Goal: Task Accomplishment & Management: Manage account settings

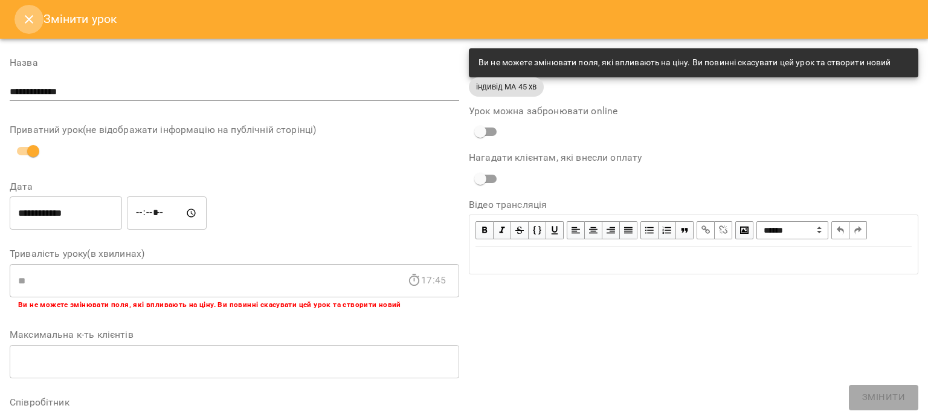
click at [24, 12] on icon "Close" at bounding box center [29, 19] width 14 height 14
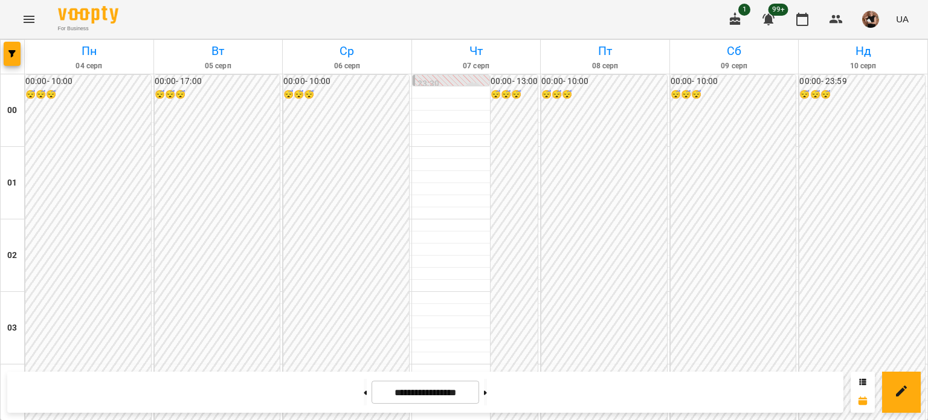
scroll to position [1329, 0]
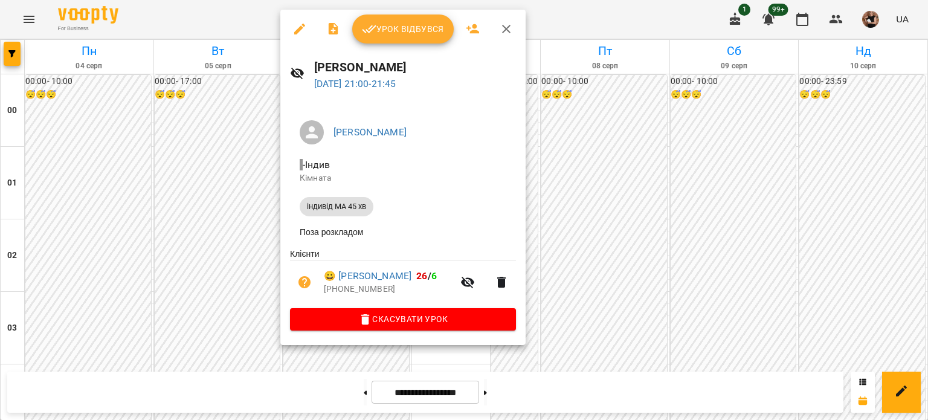
click at [297, 28] on icon "button" at bounding box center [299, 29] width 11 height 11
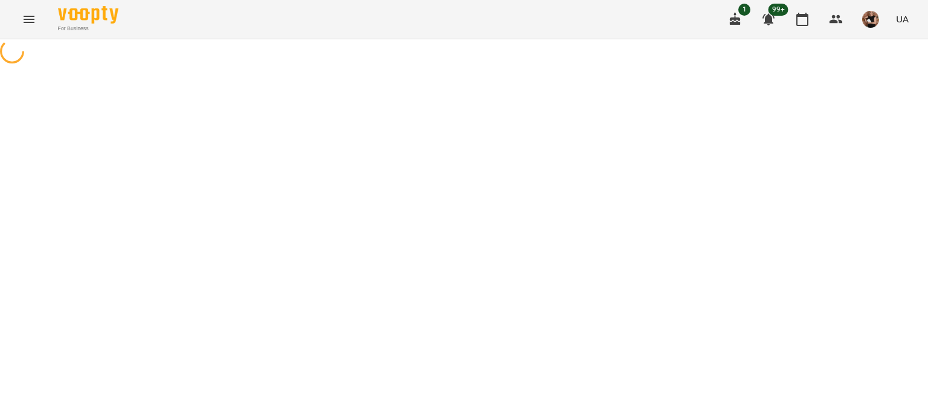
select select "**********"
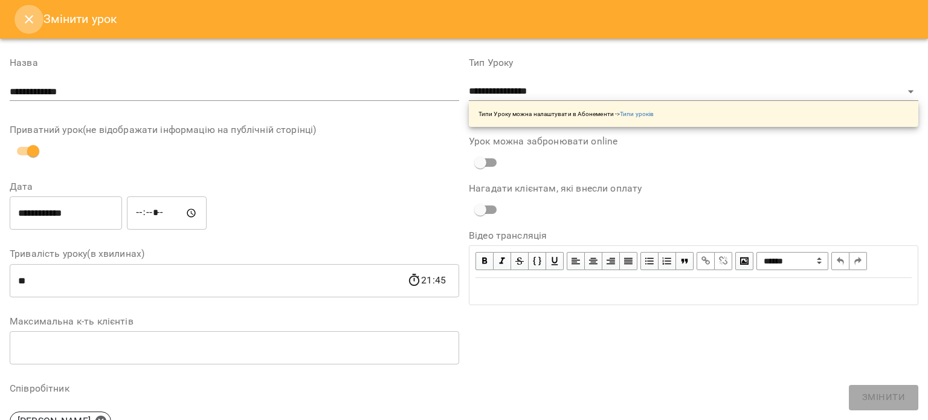
click at [28, 27] on button "Close" at bounding box center [28, 19] width 29 height 29
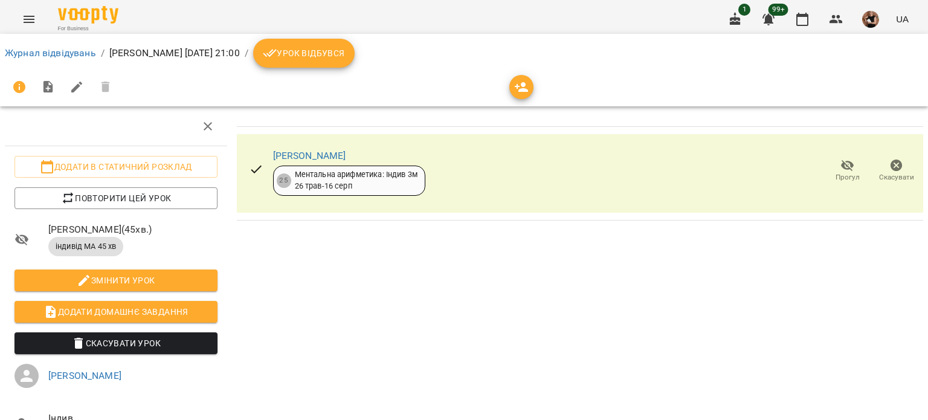
click at [345, 48] on span "Урок відбувся" at bounding box center [304, 53] width 82 height 14
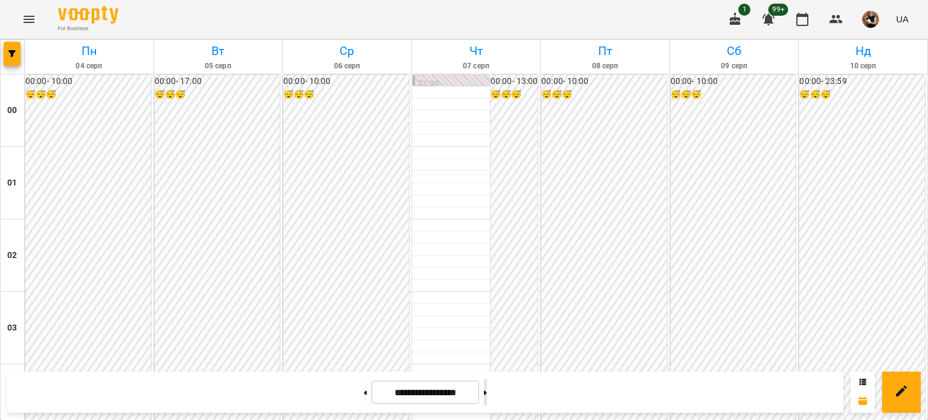
click at [487, 395] on button at bounding box center [485, 392] width 3 height 27
type input "**********"
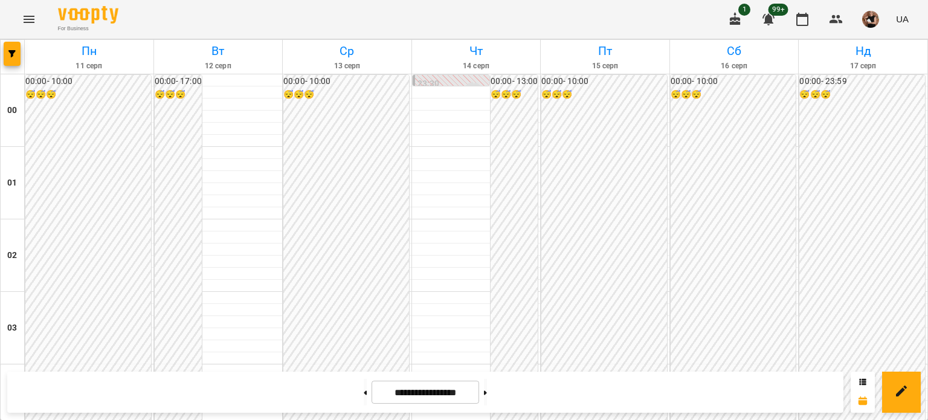
scroll to position [1085, 0]
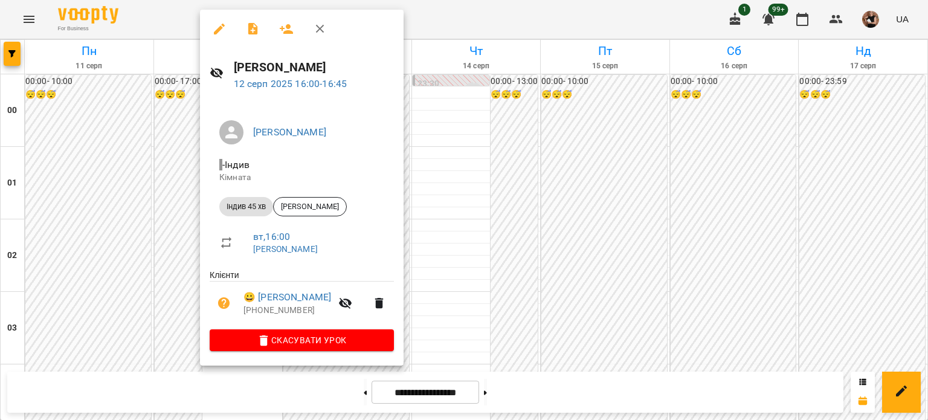
click at [217, 32] on icon "button" at bounding box center [219, 29] width 11 height 11
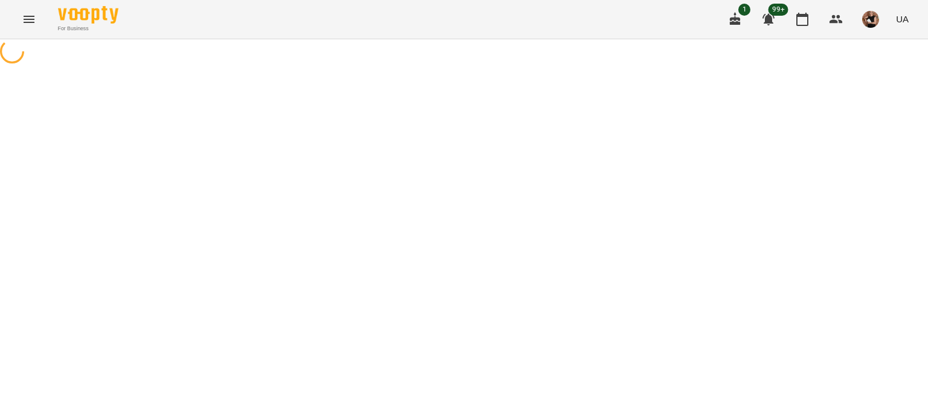
select select "**********"
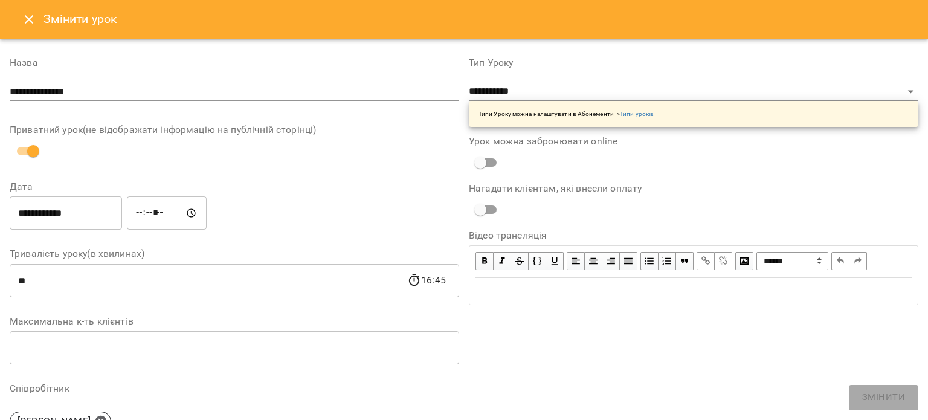
click at [28, 24] on icon "Close" at bounding box center [29, 19] width 14 height 14
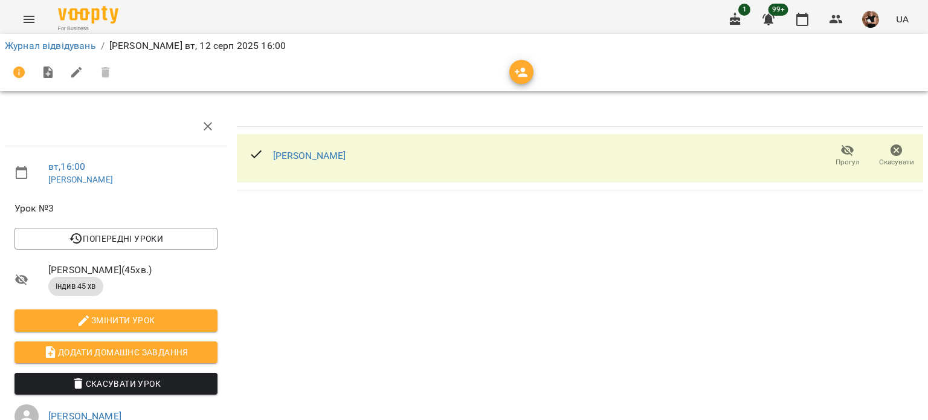
click at [312, 161] on div "[PERSON_NAME]" at bounding box center [309, 156] width 73 height 14
click at [310, 154] on link "[PERSON_NAME]" at bounding box center [309, 155] width 73 height 11
click at [318, 154] on link "[PERSON_NAME]" at bounding box center [309, 155] width 73 height 11
click at [507, 74] on div at bounding box center [464, 72] width 918 height 29
click at [512, 74] on span "button" at bounding box center [521, 72] width 24 height 14
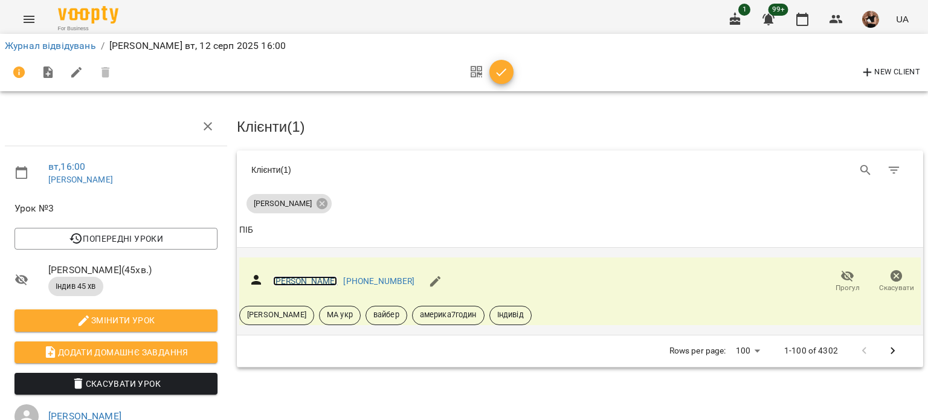
click at [321, 277] on link "[PERSON_NAME]" at bounding box center [305, 281] width 65 height 10
click at [498, 77] on icon "button" at bounding box center [501, 72] width 14 height 14
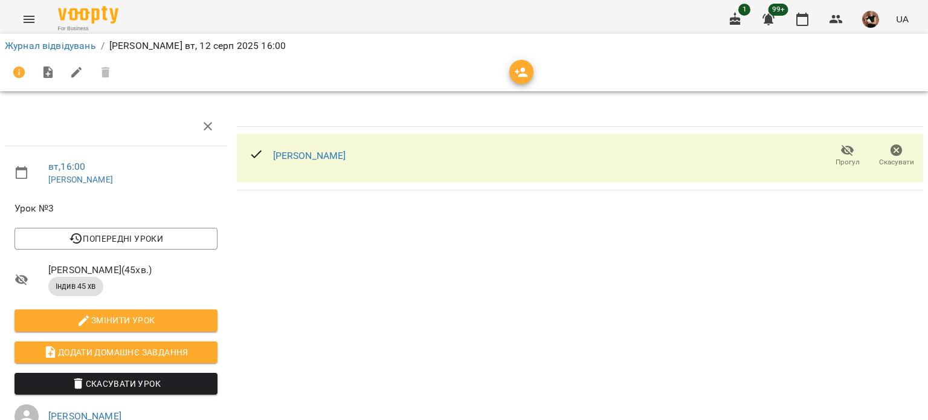
click at [889, 149] on icon "button" at bounding box center [896, 150] width 14 height 14
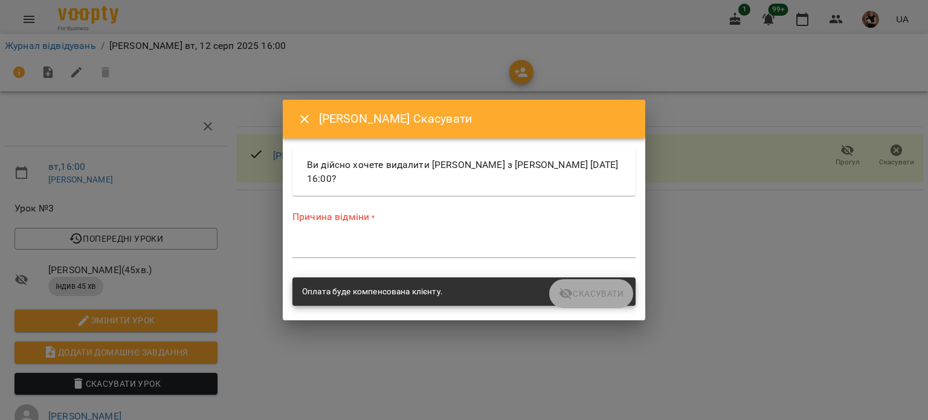
click at [406, 255] on div "*" at bounding box center [463, 248] width 343 height 19
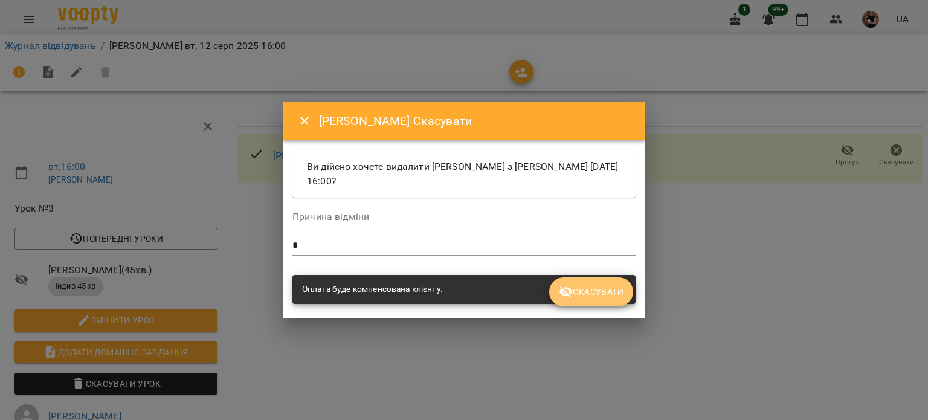
click at [629, 292] on button "Скасувати" at bounding box center [591, 291] width 84 height 29
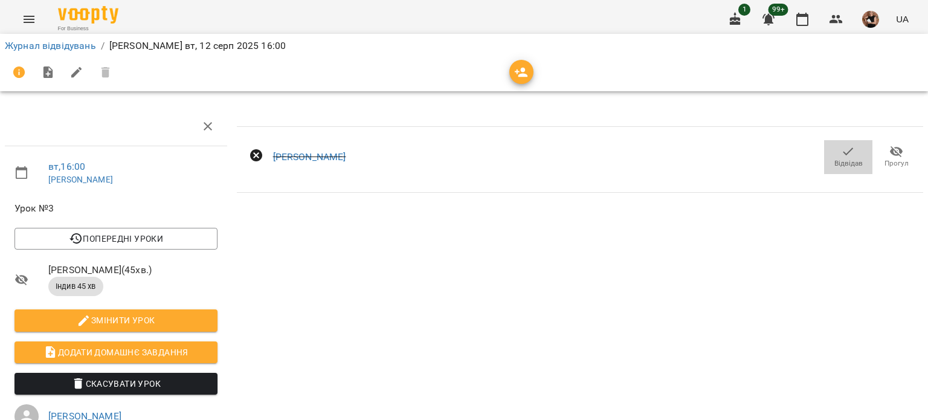
click at [845, 155] on icon "button" at bounding box center [848, 151] width 14 height 14
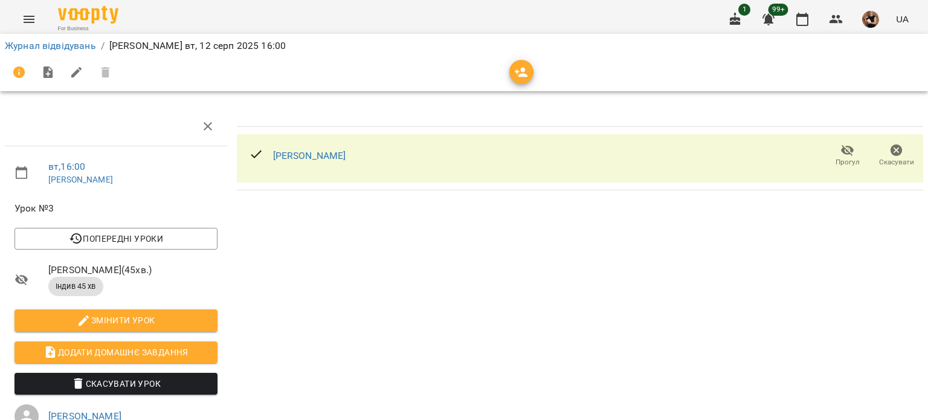
click at [522, 72] on icon "button" at bounding box center [521, 73] width 13 height 10
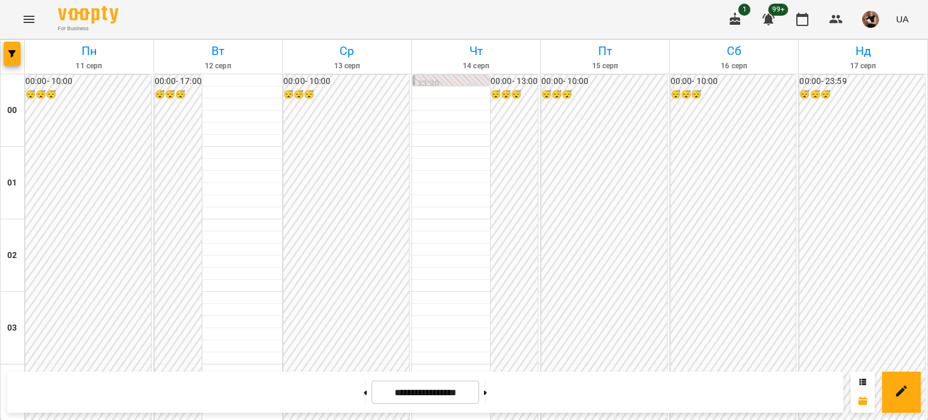
scroll to position [1329, 0]
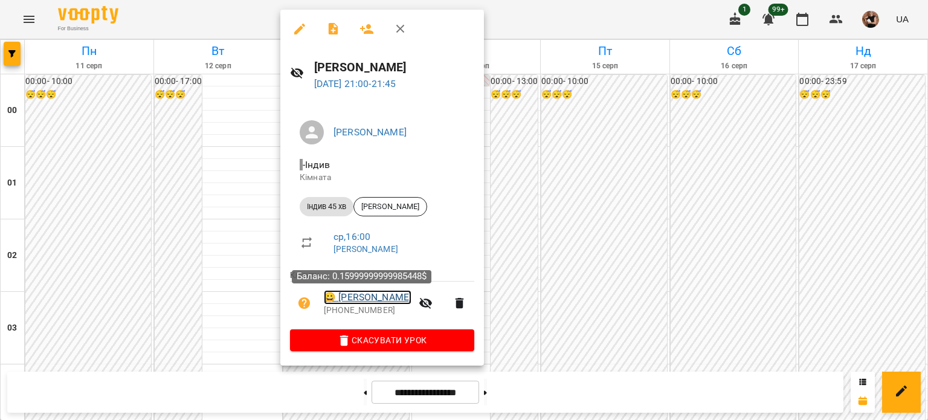
click at [365, 298] on link "😀 Данило Пілюх" at bounding box center [368, 297] width 88 height 14
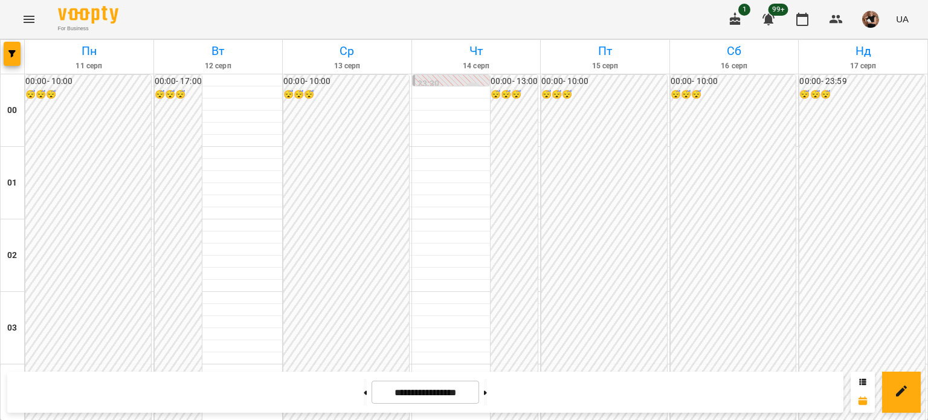
scroll to position [1329, 0]
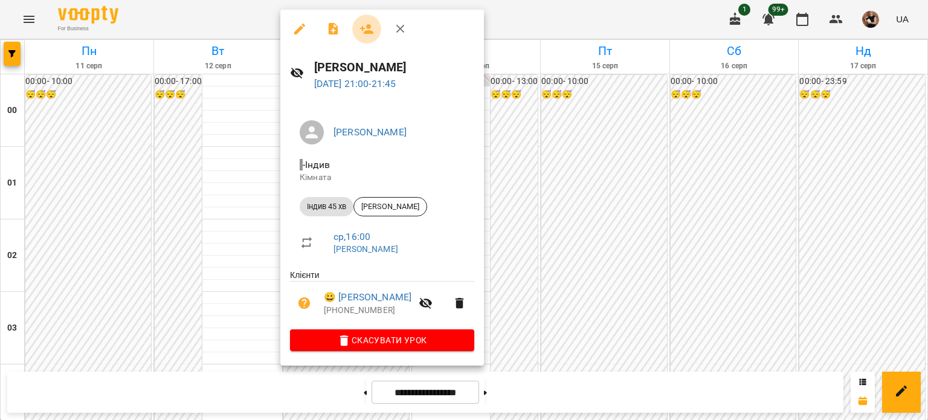
click at [367, 31] on icon "button" at bounding box center [366, 29] width 13 height 10
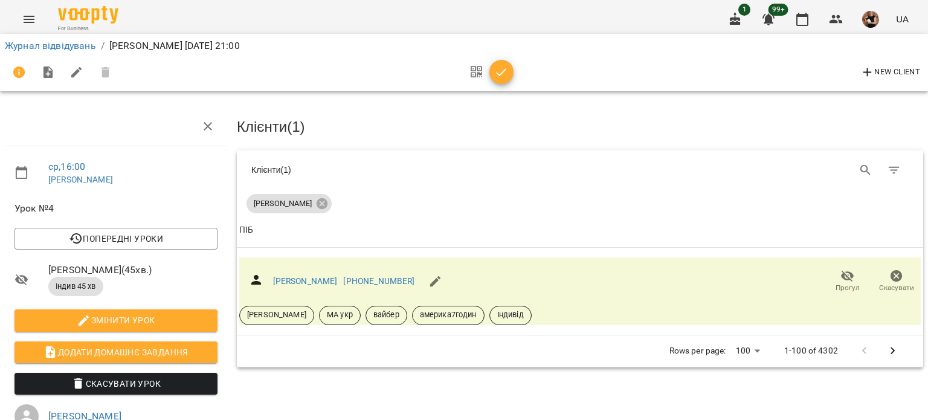
click at [495, 77] on icon "button" at bounding box center [501, 72] width 14 height 14
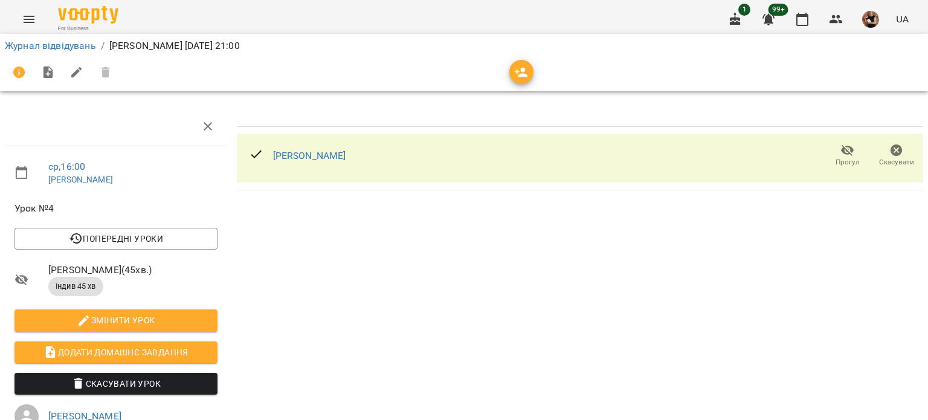
click at [274, 257] on div "Данило Пілюх Прогул Скасувати" at bounding box center [580, 363] width 696 height 523
click at [243, 244] on div "Данило Пілюх Прогул Скасувати" at bounding box center [580, 363] width 696 height 523
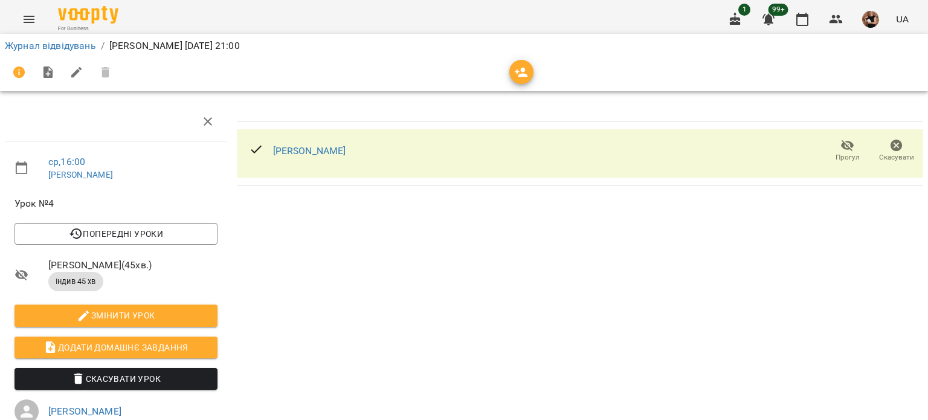
scroll to position [37, 0]
click at [528, 69] on icon "button" at bounding box center [521, 72] width 14 height 14
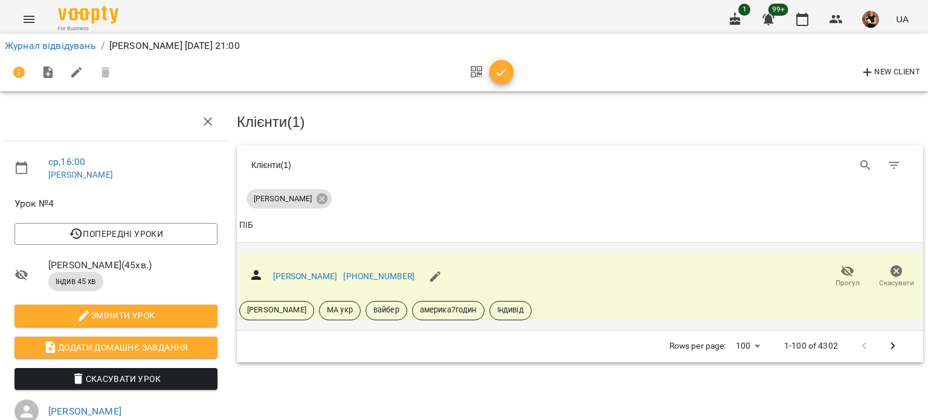
click at [841, 265] on icon "button" at bounding box center [847, 270] width 13 height 11
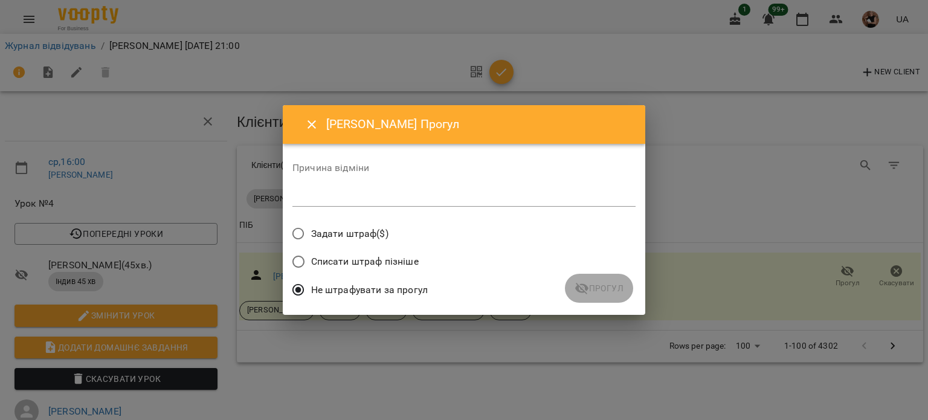
click at [332, 197] on textarea at bounding box center [463, 196] width 343 height 11
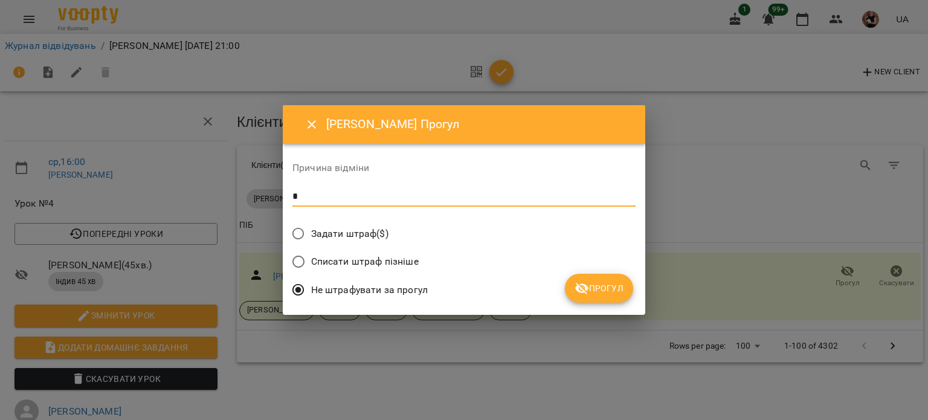
click at [599, 287] on span "Прогул" at bounding box center [598, 288] width 49 height 14
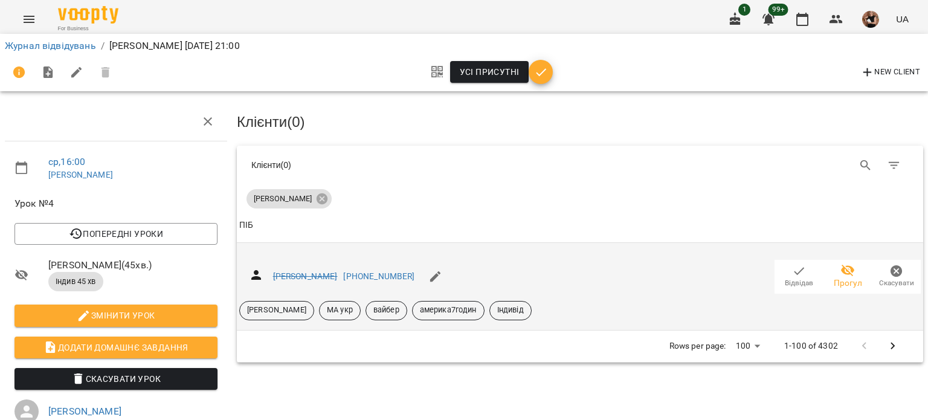
click at [792, 278] on span "Відвідав" at bounding box center [798, 283] width 28 height 10
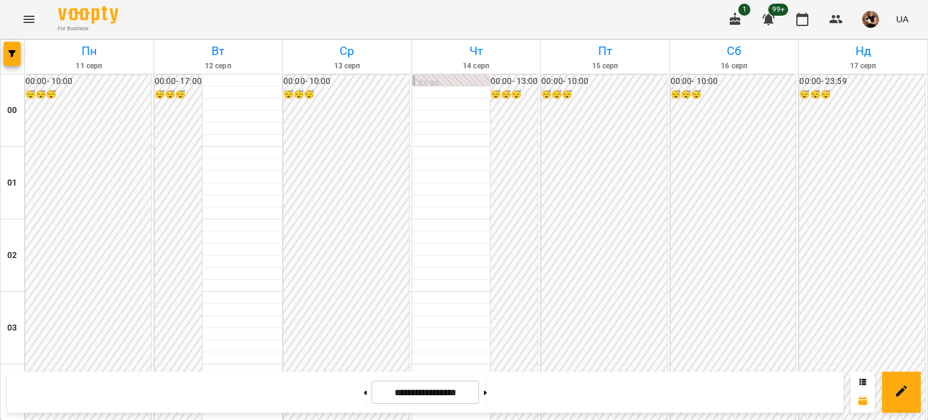
scroll to position [1085, 0]
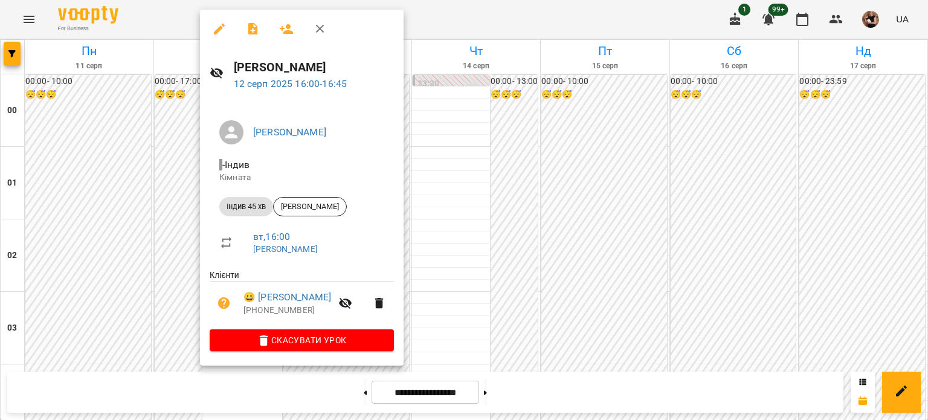
click at [185, 137] on div at bounding box center [464, 210] width 928 height 420
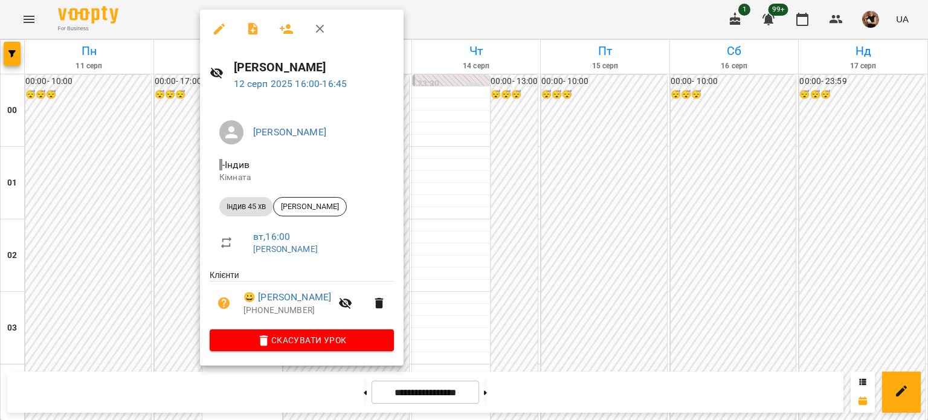
click at [217, 26] on icon "button" at bounding box center [219, 29] width 14 height 14
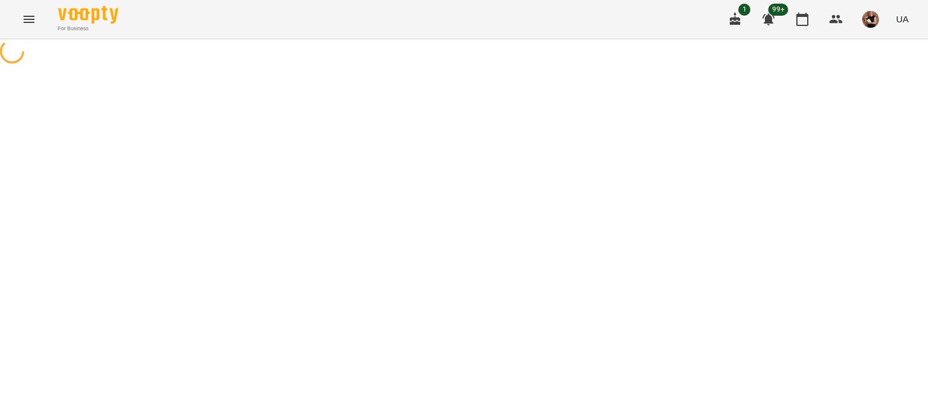
select select "**********"
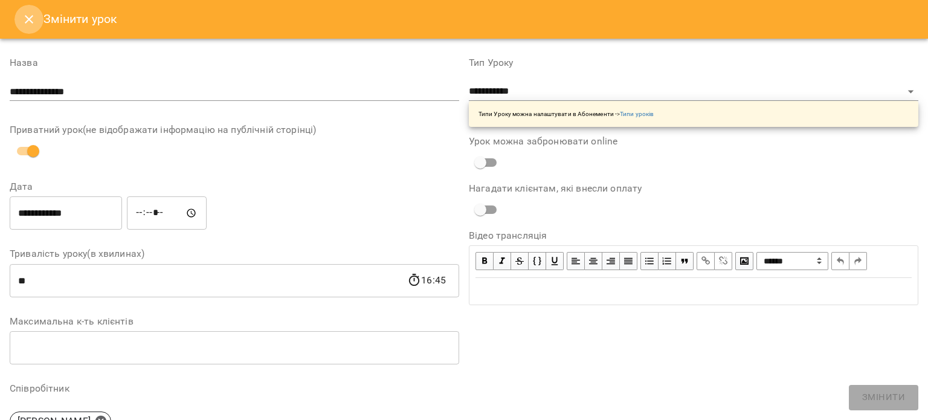
click at [27, 20] on icon "Close" at bounding box center [29, 19] width 14 height 14
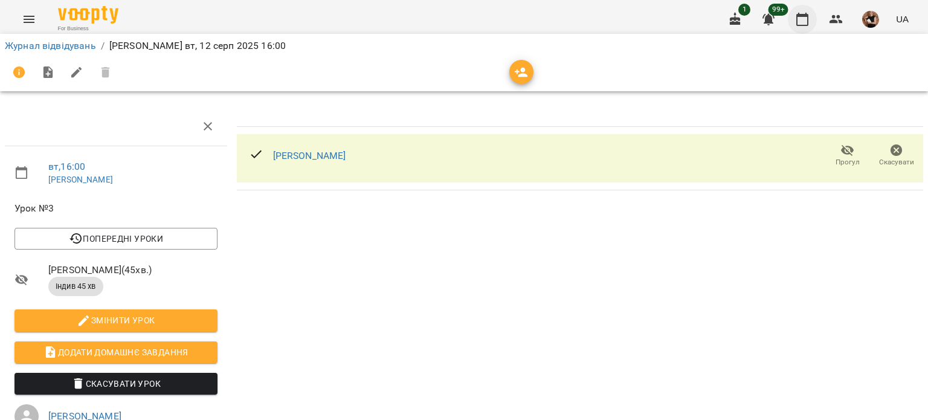
click at [802, 19] on icon "button" at bounding box center [802, 19] width 14 height 14
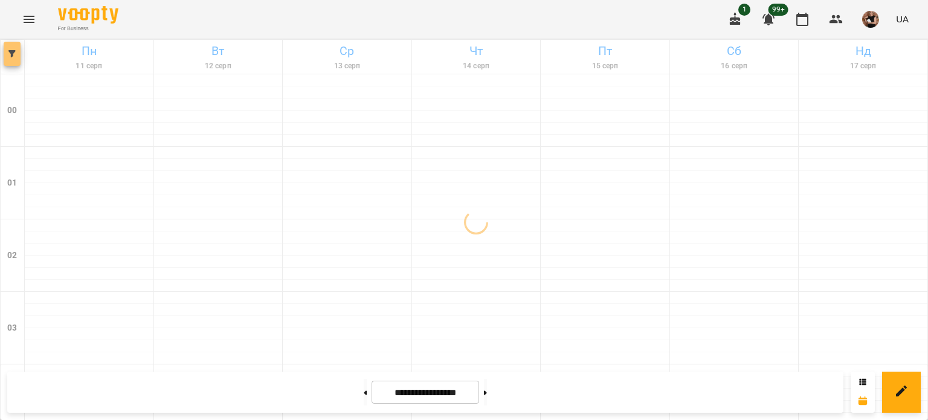
click at [14, 54] on icon "button" at bounding box center [11, 53] width 7 height 7
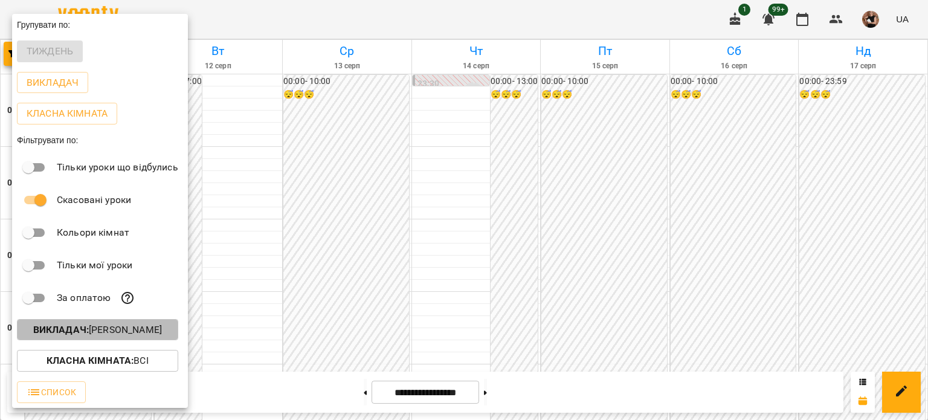
click at [88, 337] on p "Викладач : Єфіменко Оксана" at bounding box center [97, 329] width 129 height 14
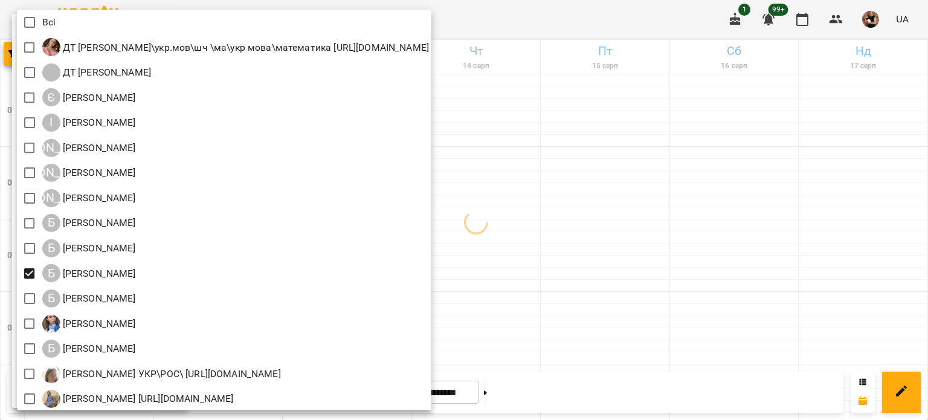
click at [630, 311] on div at bounding box center [464, 210] width 928 height 420
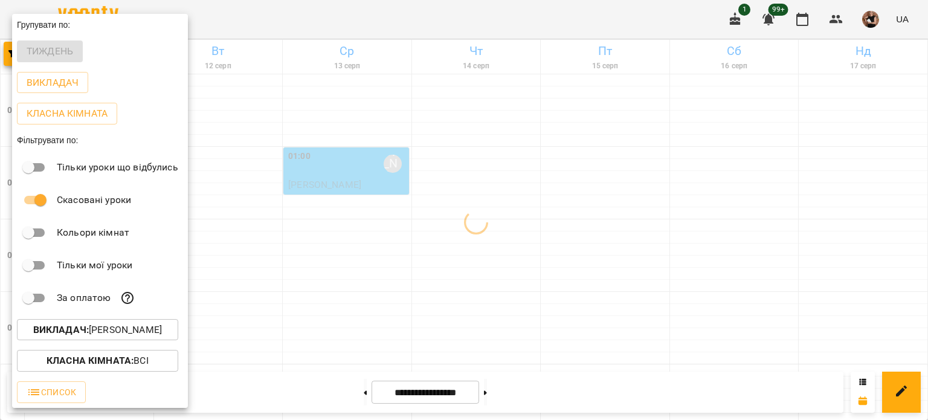
click at [507, 278] on div at bounding box center [464, 210] width 928 height 420
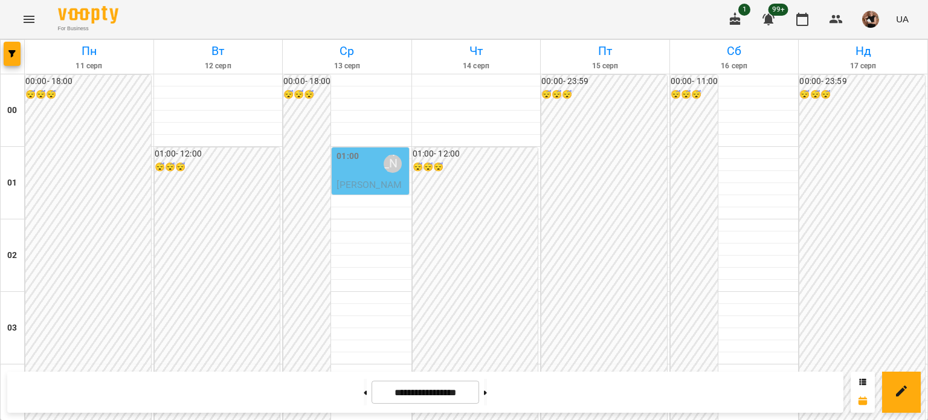
scroll to position [1027, 0]
click at [7, 54] on span "button" at bounding box center [12, 53] width 17 height 7
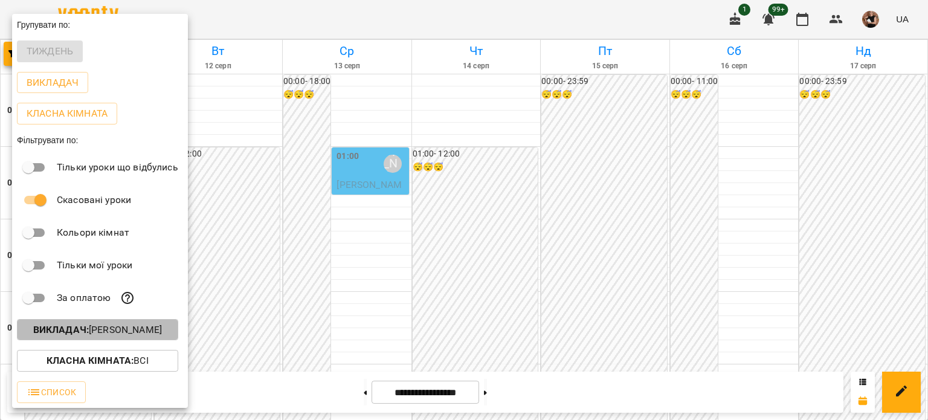
click at [101, 336] on p "Викладач : Бліхар Юлія" at bounding box center [97, 329] width 129 height 14
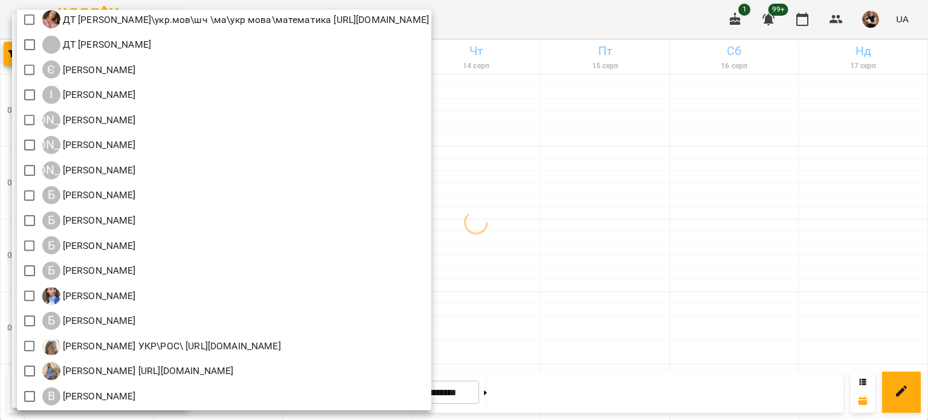
scroll to position [0, 0]
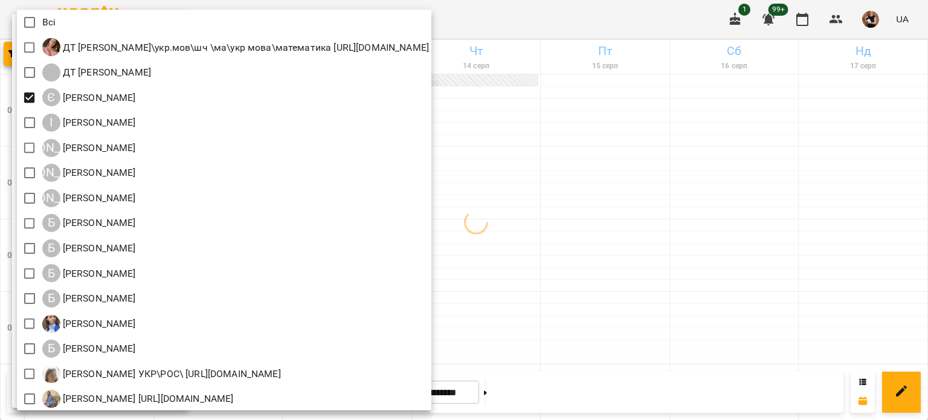
click at [789, 181] on div at bounding box center [464, 210] width 928 height 420
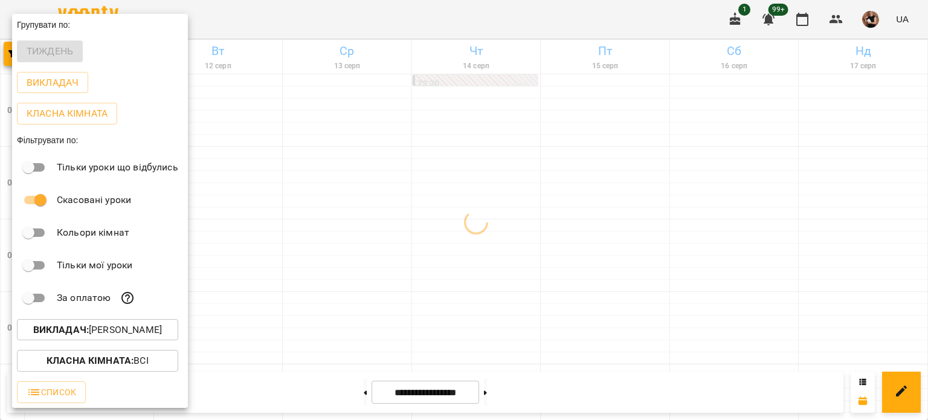
click at [819, 175] on div at bounding box center [464, 210] width 928 height 420
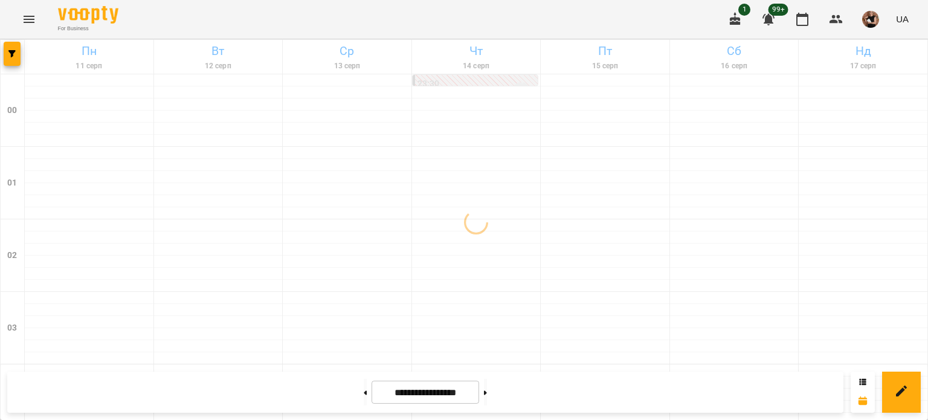
scroll to position [1448, 0]
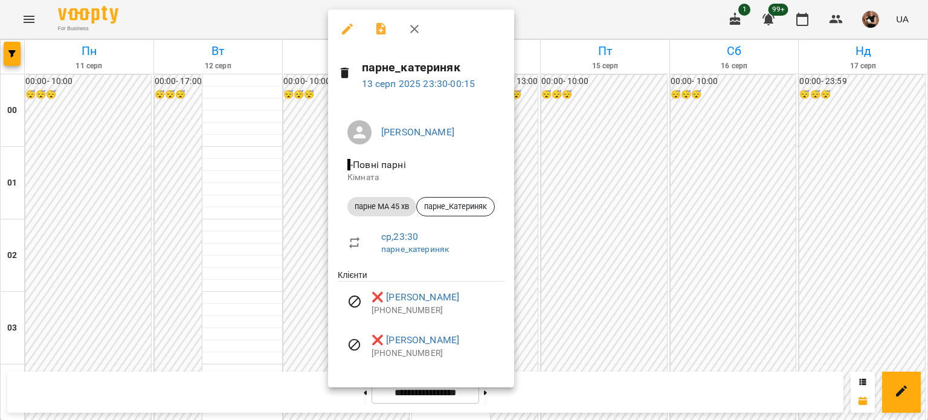
drag, startPoint x: 408, startPoint y: 23, endPoint x: 469, endPoint y: 126, distance: 119.4
click at [408, 23] on icon "button" at bounding box center [414, 29] width 14 height 14
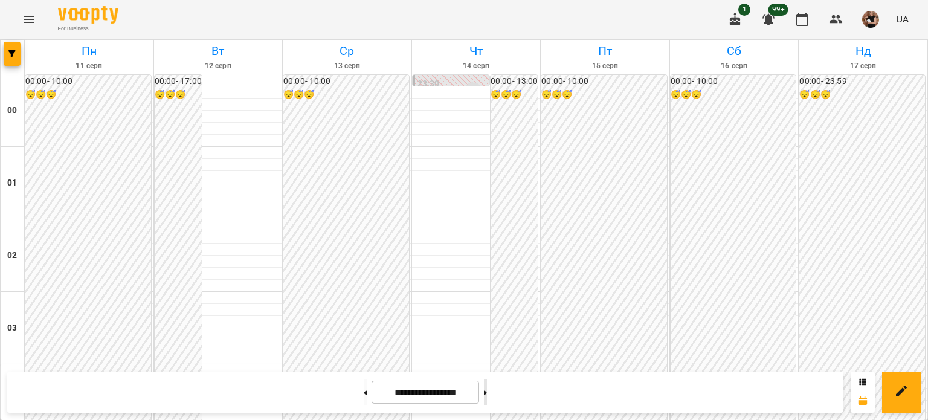
click at [487, 402] on button at bounding box center [485, 392] width 3 height 27
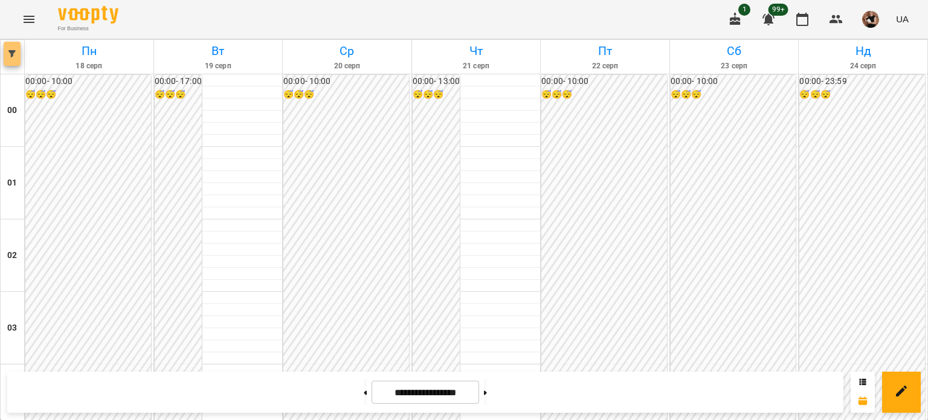
click at [20, 51] on span "button" at bounding box center [12, 53] width 17 height 7
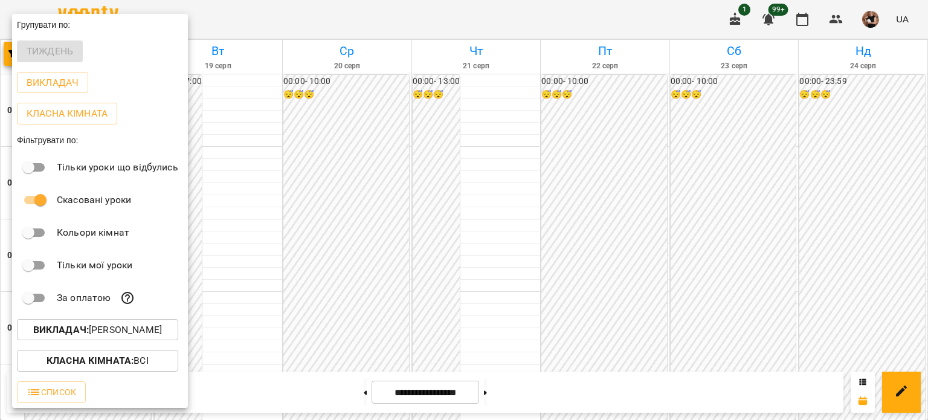
click at [63, 324] on button "Викладач : Єфіменко Оксана" at bounding box center [97, 330] width 161 height 22
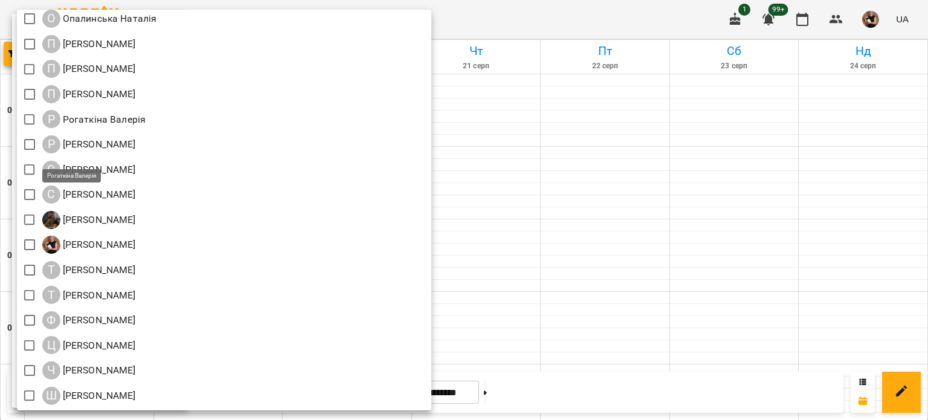
scroll to position [1178, 0]
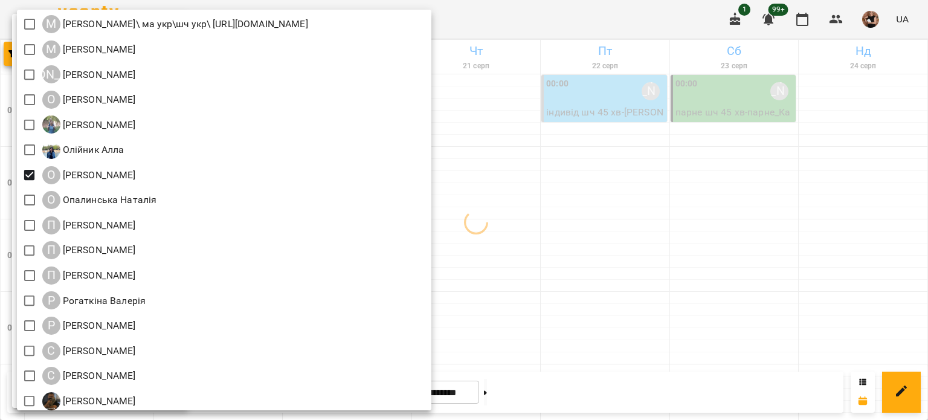
click at [645, 187] on div at bounding box center [464, 210] width 928 height 420
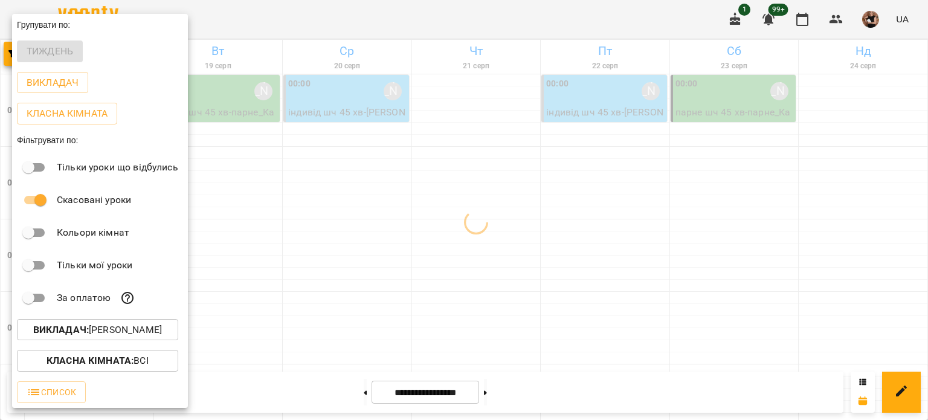
click at [645, 187] on div "Всі ДТ Бойко Юлія\укр.мов\шч \ма\укр мова\математика https://us06web.zoom.us/j/…" at bounding box center [464, 210] width 928 height 420
click at [645, 187] on div at bounding box center [464, 210] width 928 height 420
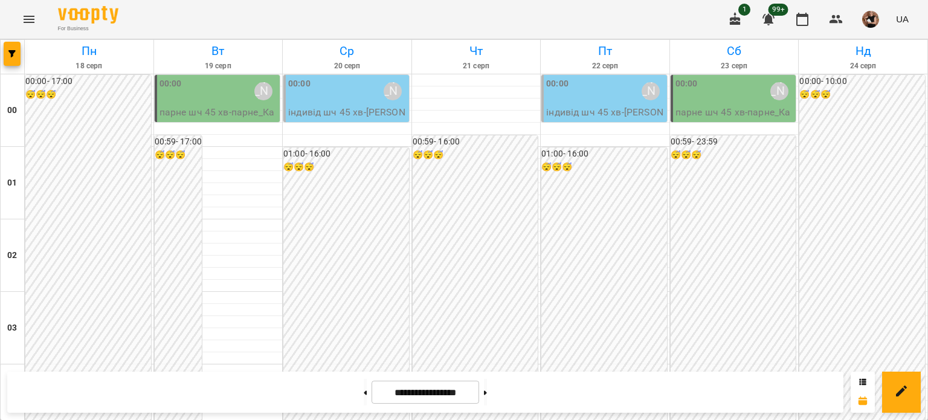
scroll to position [1146, 0]
click at [11, 53] on icon "button" at bounding box center [11, 53] width 7 height 7
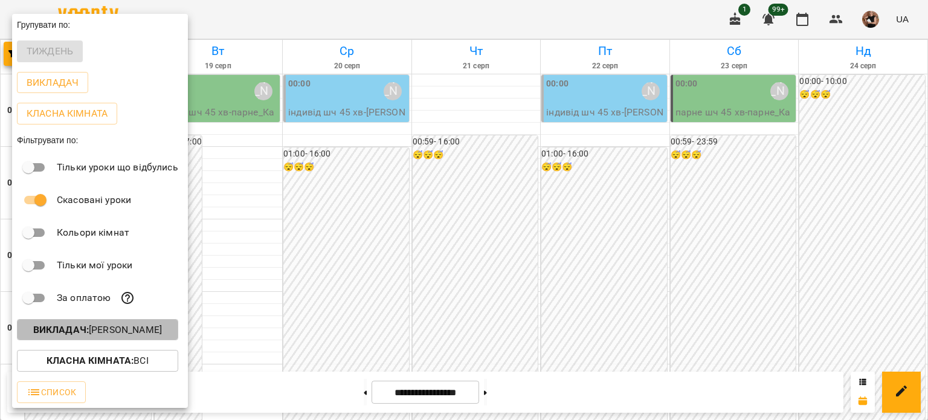
click at [99, 331] on p "Викладач : Олійник Валентин" at bounding box center [97, 329] width 129 height 14
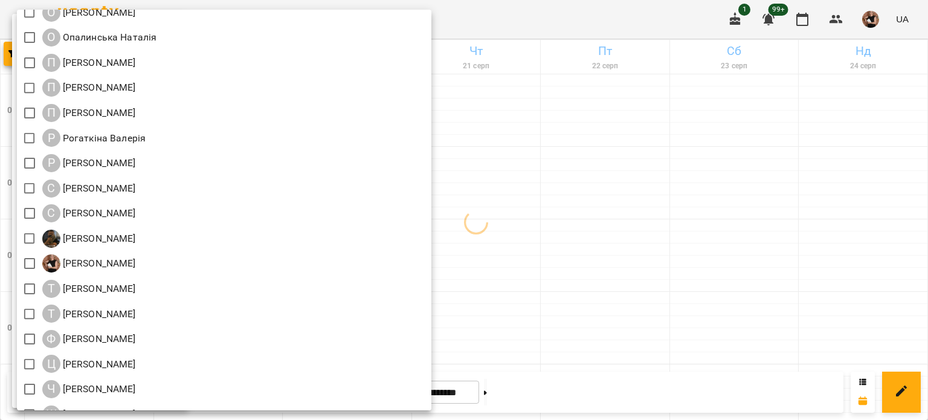
scroll to position [1359, 0]
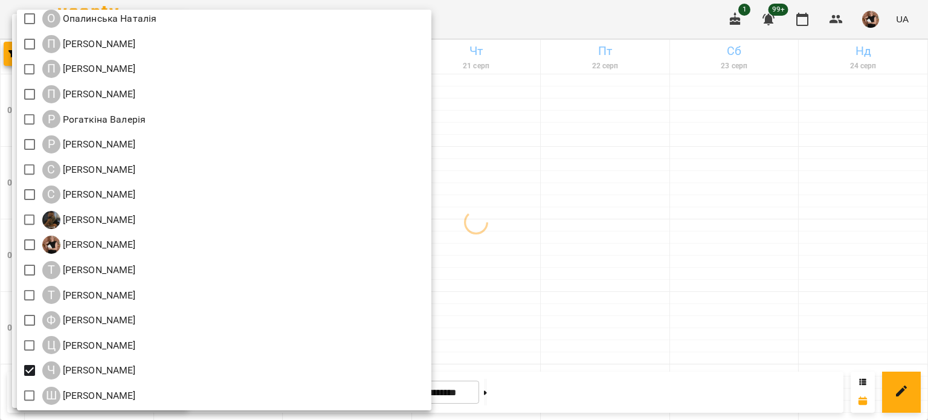
click at [759, 239] on div at bounding box center [464, 210] width 928 height 420
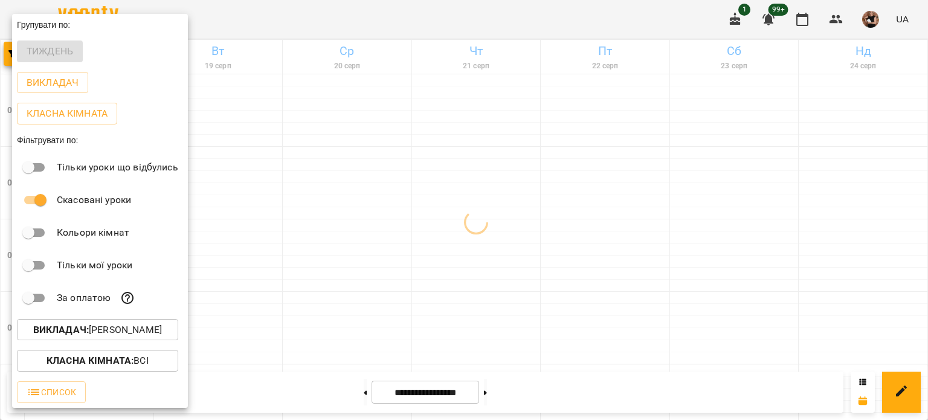
click at [759, 239] on div "Всі ДТ Бойко Юлія\укр.мов\шч \ма\укр мова\математика https://us06web.zoom.us/j/…" at bounding box center [464, 210] width 928 height 420
click at [759, 239] on div at bounding box center [464, 210] width 928 height 420
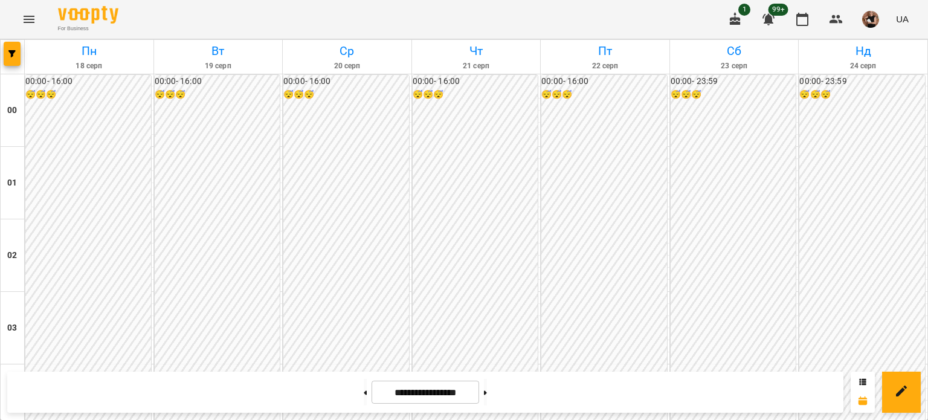
scroll to position [1085, 0]
click at [8, 42] on button "button" at bounding box center [12, 54] width 17 height 24
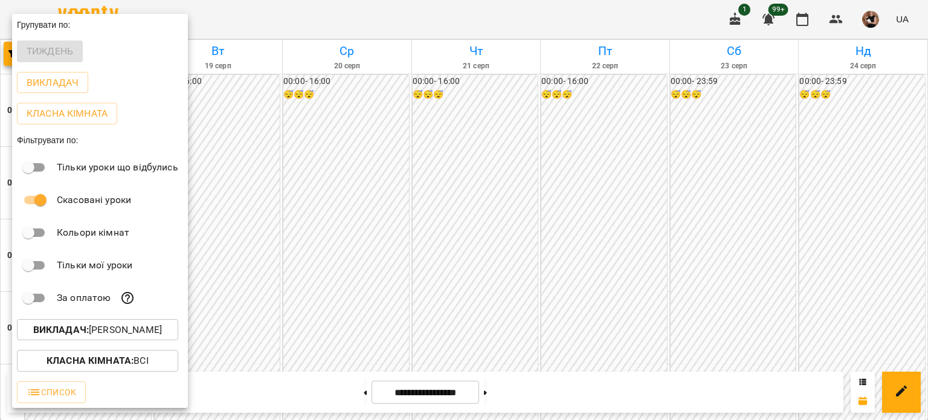
click at [90, 328] on p "Викладач : Червінский Олександр" at bounding box center [97, 329] width 129 height 14
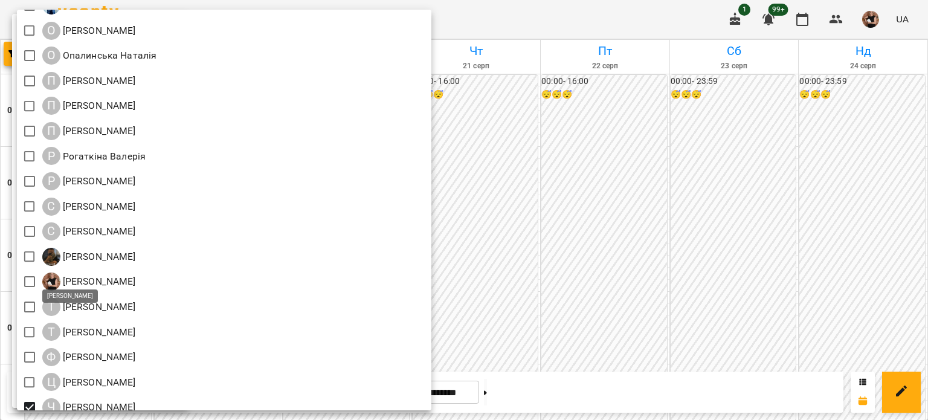
scroll to position [1359, 0]
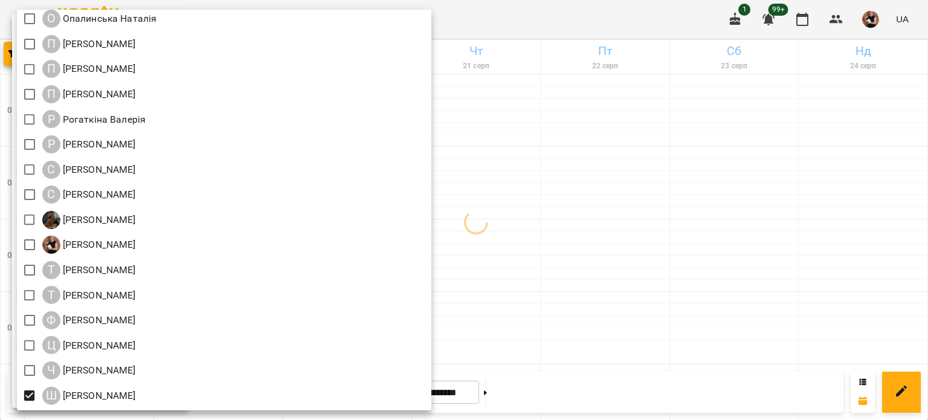
click at [766, 249] on div at bounding box center [464, 210] width 928 height 420
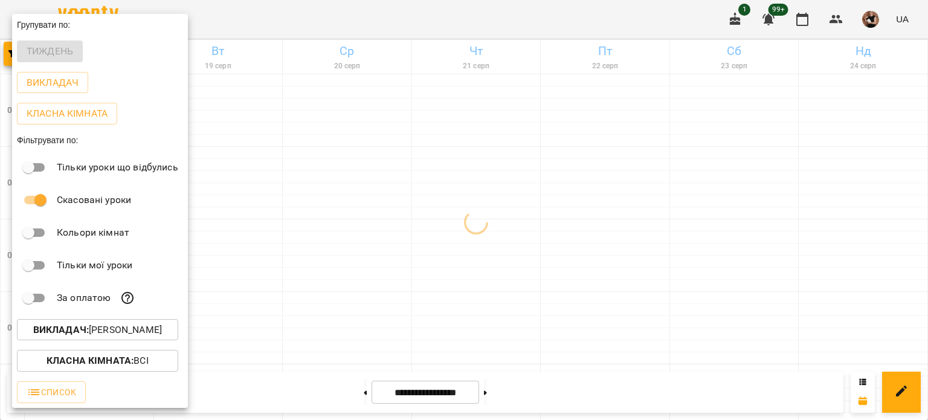
click at [766, 249] on div at bounding box center [464, 210] width 928 height 420
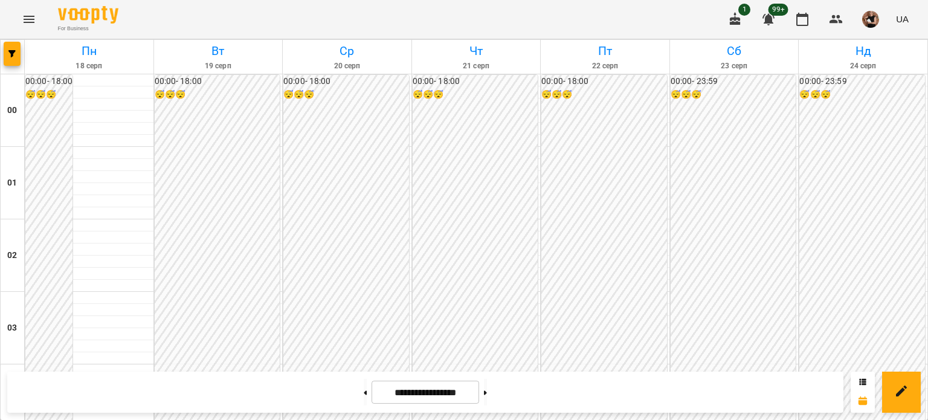
scroll to position [1448, 0]
click at [11, 60] on button "button" at bounding box center [12, 54] width 17 height 24
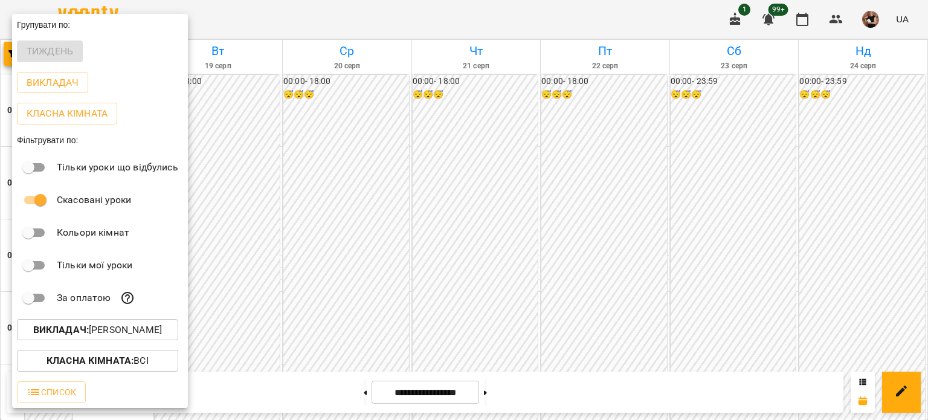
click at [130, 339] on button "Викладач : Шкуренко Тетяна" at bounding box center [97, 330] width 161 height 22
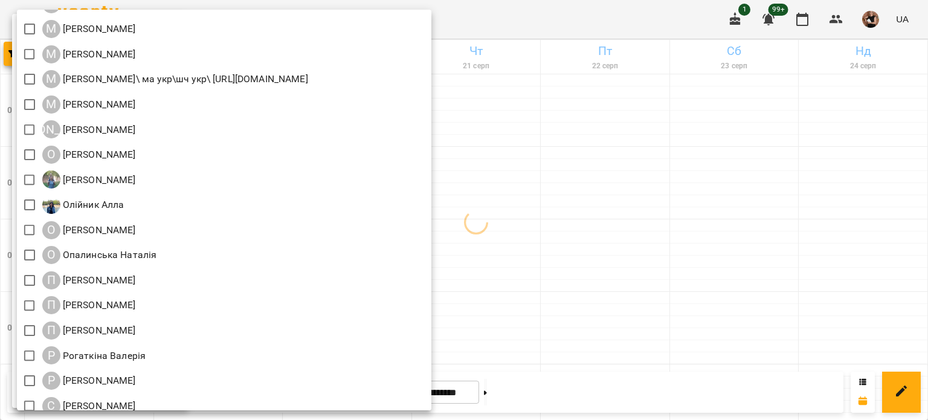
scroll to position [996, 0]
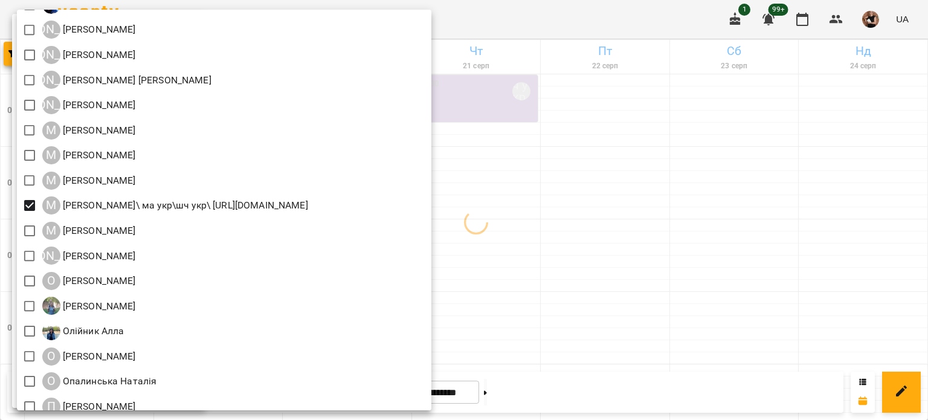
click at [754, 264] on div at bounding box center [464, 210] width 928 height 420
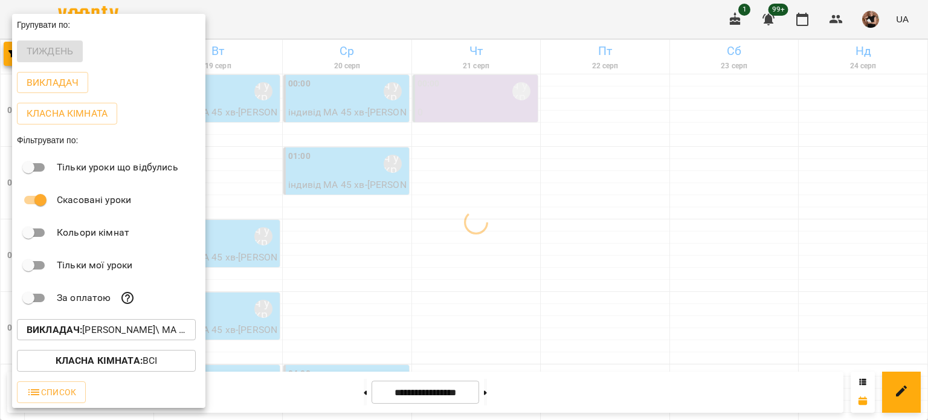
click at [754, 264] on div "Всі ДТ Бойко Юлія\укр.мов\шч \ма\укр мова\математика https://us06web.zoom.us/j/…" at bounding box center [464, 210] width 928 height 420
click at [469, 272] on div at bounding box center [464, 210] width 928 height 420
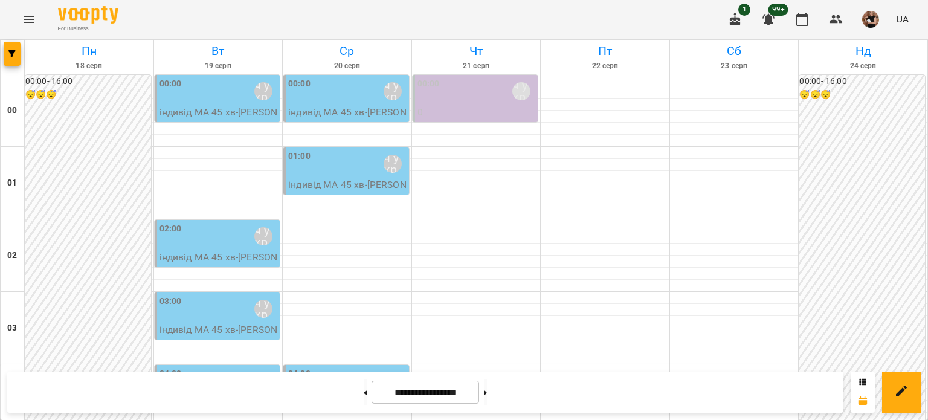
scroll to position [1387, 0]
click at [16, 57] on span "button" at bounding box center [12, 53] width 17 height 7
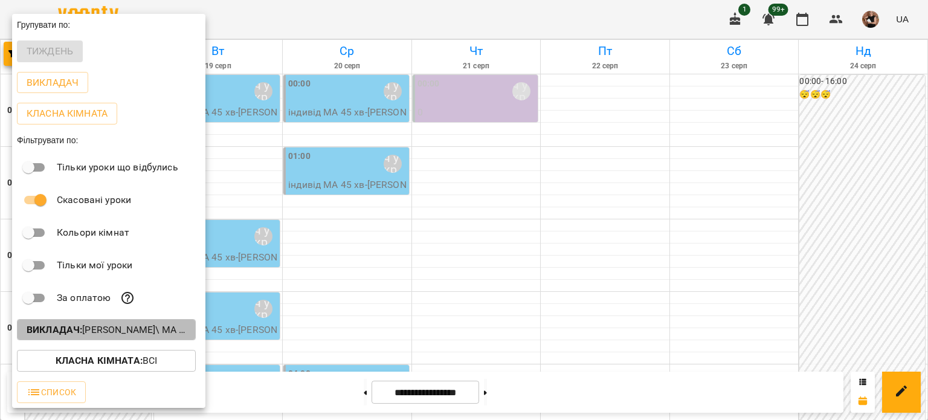
click at [82, 326] on b "Викладач :" at bounding box center [55, 329] width 56 height 11
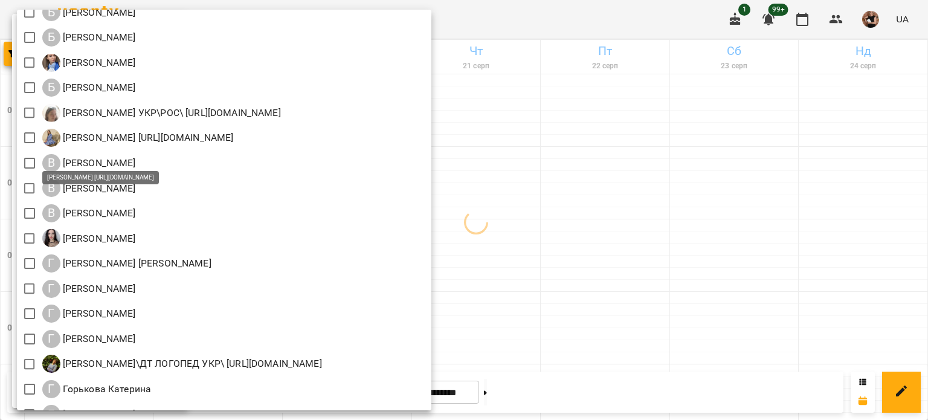
scroll to position [181, 0]
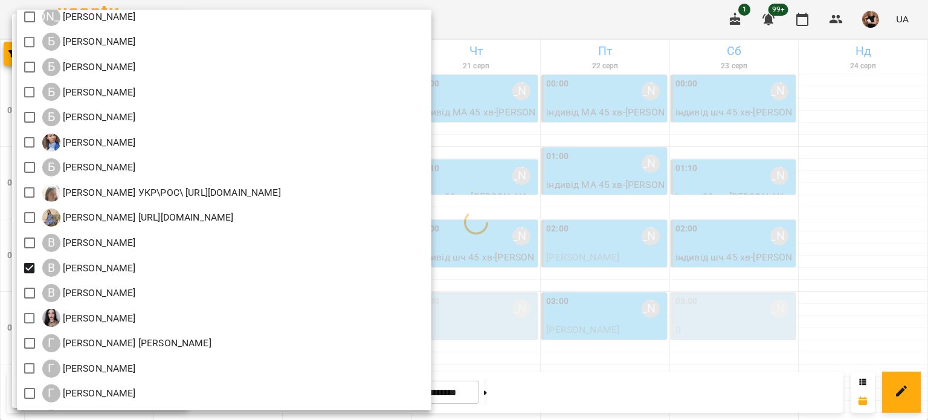
click at [739, 216] on div at bounding box center [464, 210] width 928 height 420
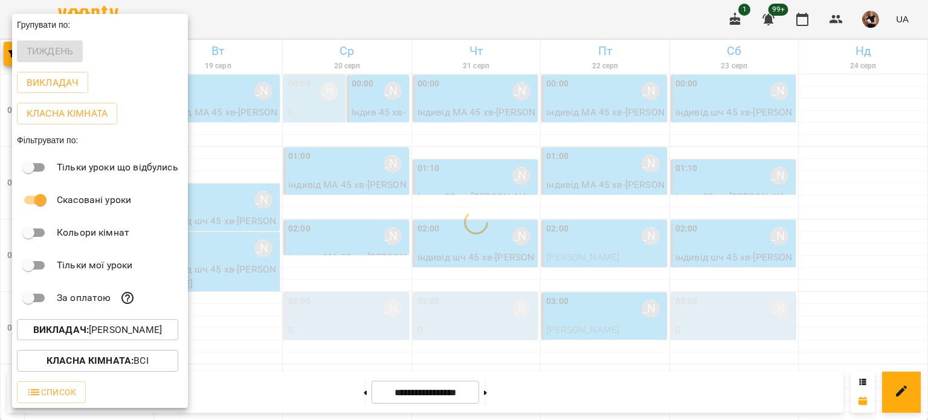
click at [739, 216] on div "Всі ДТ Бойко Юлія\укр.мов\шч \ма\укр мова\математика https://us06web.zoom.us/j/…" at bounding box center [464, 210] width 928 height 420
click at [739, 216] on div at bounding box center [464, 210] width 928 height 420
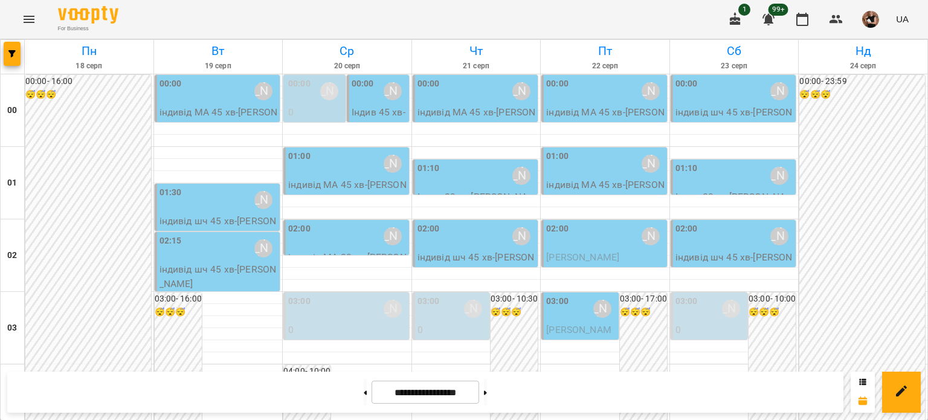
scroll to position [1448, 0]
click at [12, 55] on icon "button" at bounding box center [11, 53] width 7 height 7
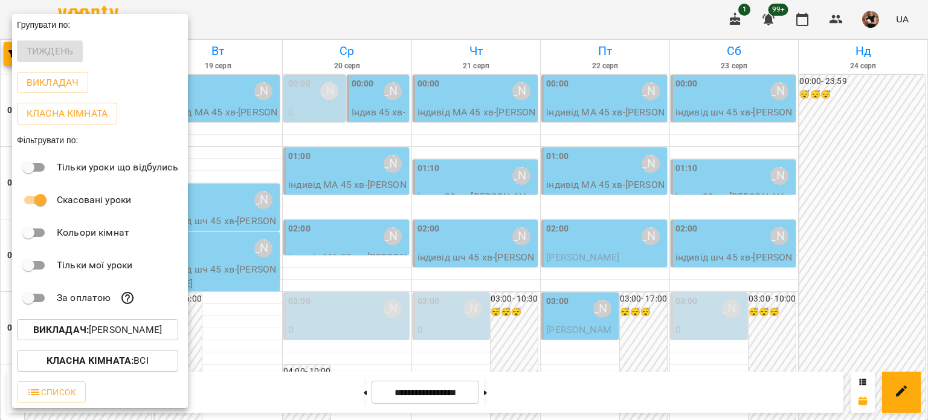
click at [124, 335] on p "Викладач : Вовк Галина" at bounding box center [97, 329] width 129 height 14
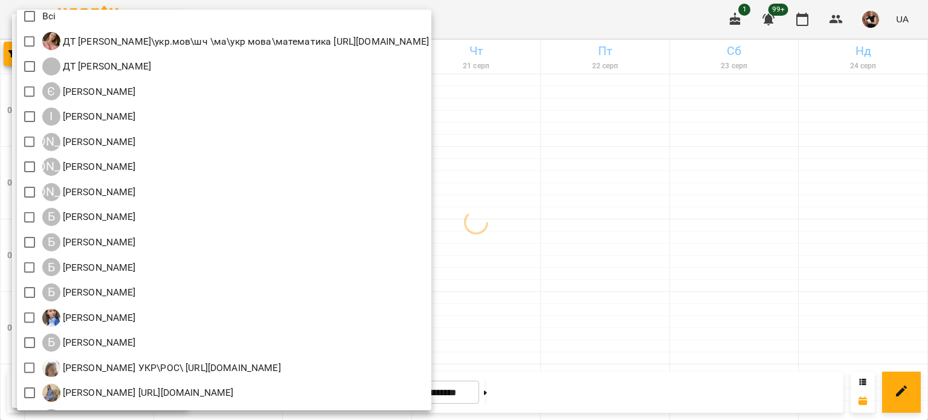
scroll to position [0, 0]
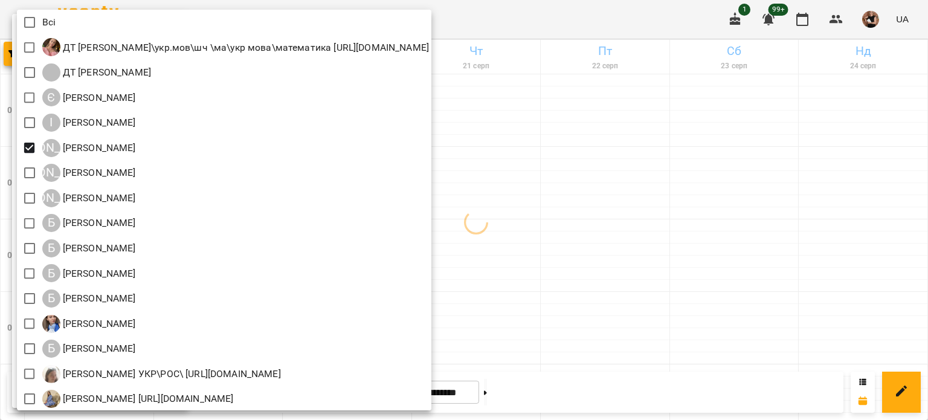
click at [696, 181] on div at bounding box center [464, 210] width 928 height 420
click at [696, 181] on div "Всі ДТ Бойко Юлія\укр.мов\шч \ма\укр мова\математика https://us06web.zoom.us/j/…" at bounding box center [464, 210] width 928 height 420
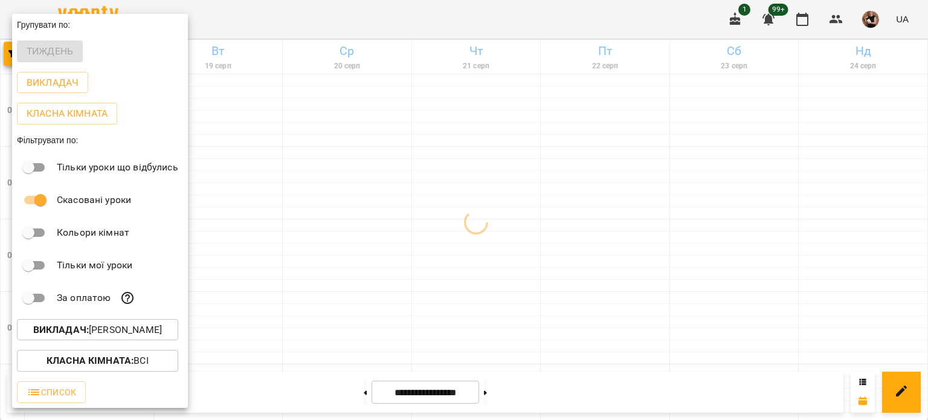
click at [696, 181] on div at bounding box center [464, 210] width 928 height 420
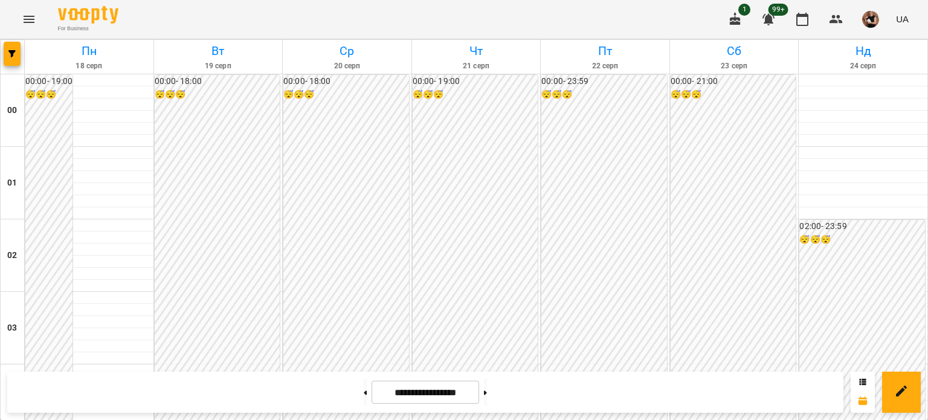
scroll to position [964, 0]
click at [17, 57] on button "button" at bounding box center [12, 54] width 17 height 24
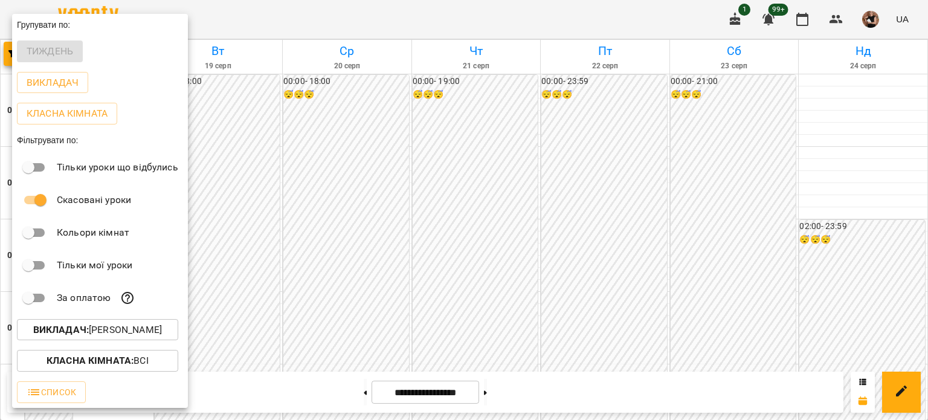
click at [86, 337] on p "Викладач : Абрамова Ірина" at bounding box center [97, 329] width 129 height 14
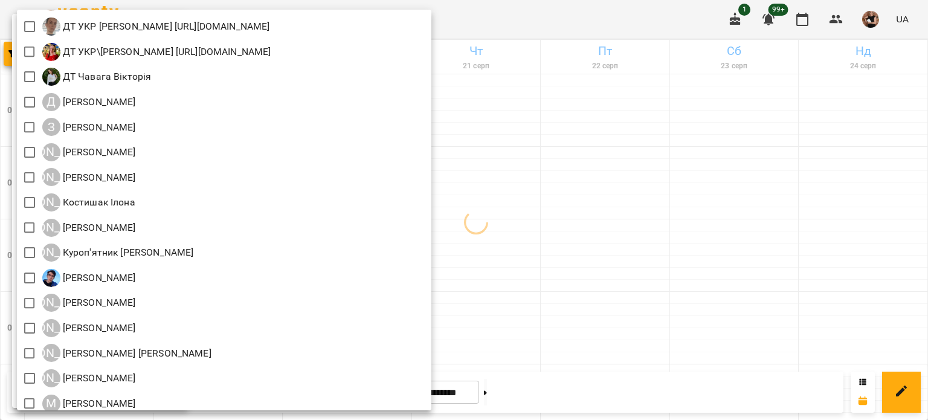
scroll to position [725, 0]
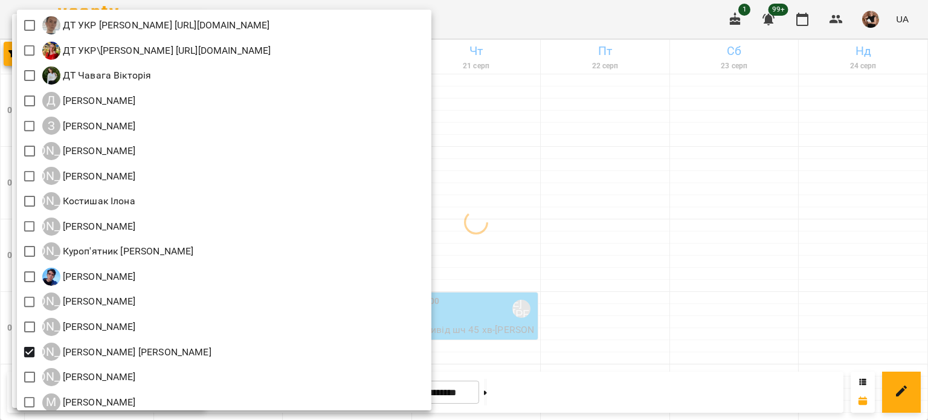
click at [713, 321] on div at bounding box center [464, 210] width 928 height 420
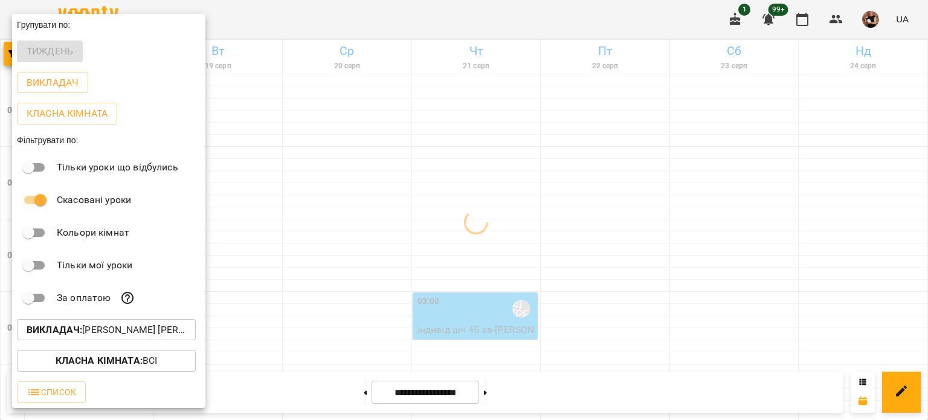
click at [713, 321] on div "Всі ДТ Бойко Юлія\укр.мов\шч \ма\укр мова\математика https://us06web.zoom.us/j/…" at bounding box center [464, 210] width 928 height 420
click at [713, 321] on div at bounding box center [464, 210] width 928 height 420
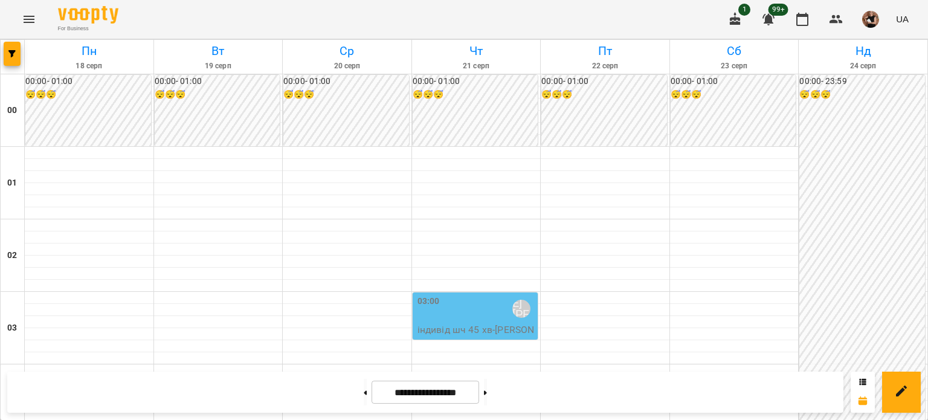
scroll to position [181, 0]
click at [8, 53] on span "button" at bounding box center [12, 53] width 17 height 7
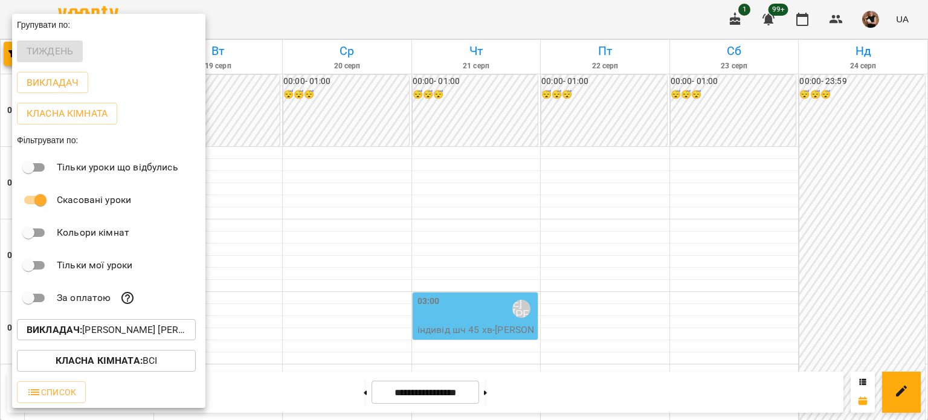
click at [85, 335] on p "Викладач : Ліпатьєва Ольга" at bounding box center [106, 329] width 159 height 14
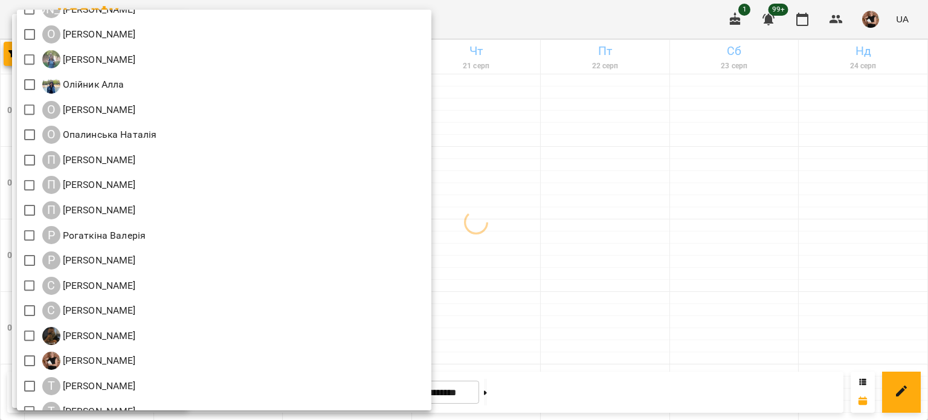
scroll to position [1117, 0]
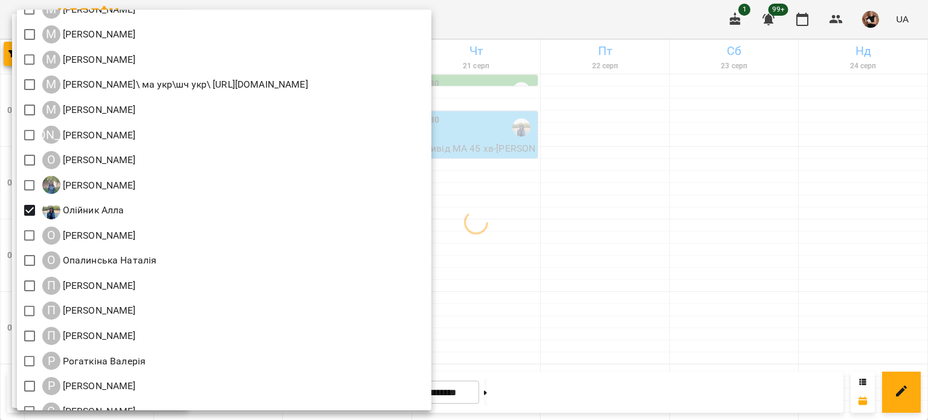
click at [655, 234] on div at bounding box center [464, 210] width 928 height 420
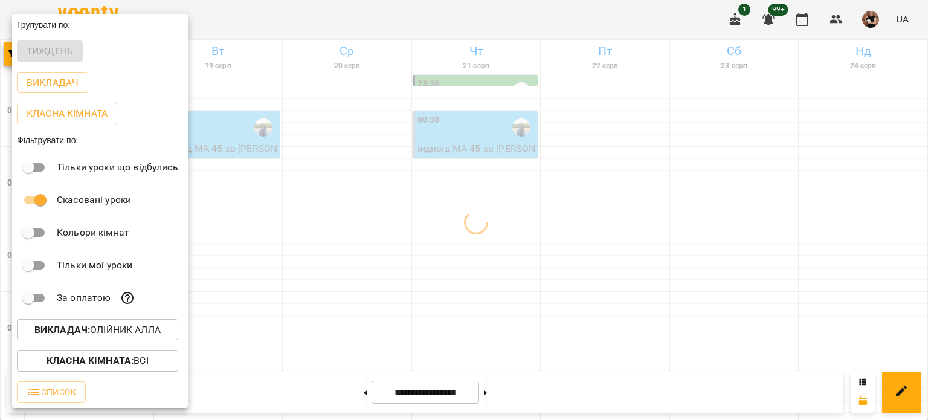
click at [655, 234] on div "Всі ДТ Бойко Юлія\укр.мов\шч \ма\укр мова\математика https://us06web.zoom.us/j/…" at bounding box center [464, 210] width 928 height 420
click at [655, 234] on div at bounding box center [464, 210] width 928 height 420
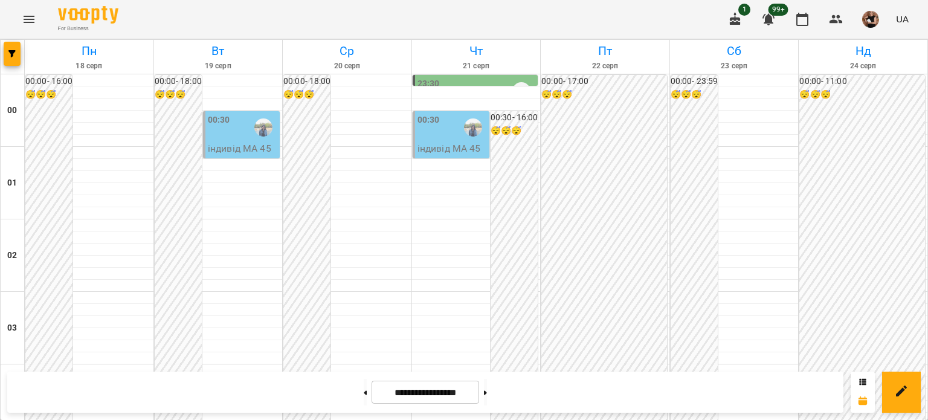
scroll to position [1448, 0]
drag, startPoint x: 28, startPoint y: 35, endPoint x: 11, endPoint y: 38, distance: 17.2
click at [27, 35] on div "For Business 1 99+ UA" at bounding box center [464, 19] width 928 height 39
click at [8, 40] on div at bounding box center [13, 57] width 24 height 34
click at [7, 60] on button "button" at bounding box center [12, 54] width 17 height 24
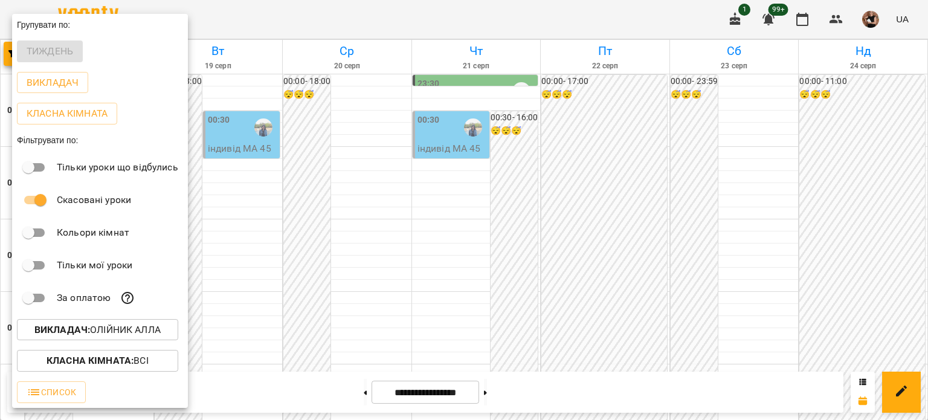
click at [86, 329] on b "Викладач :" at bounding box center [62, 329] width 56 height 11
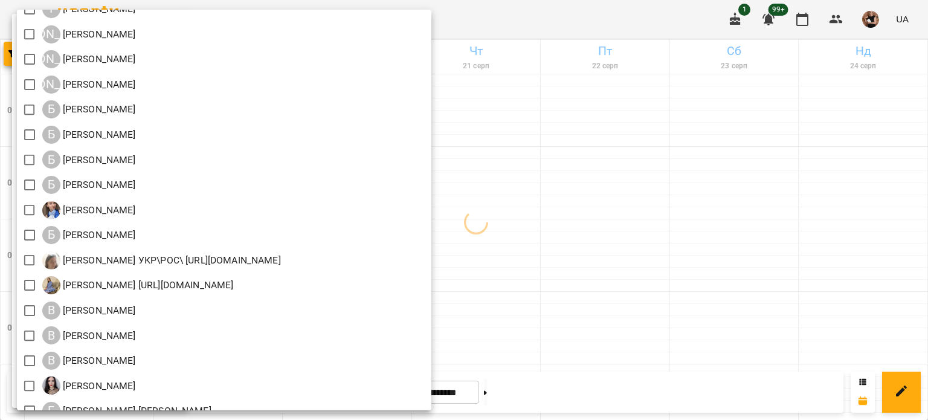
scroll to position [332, 0]
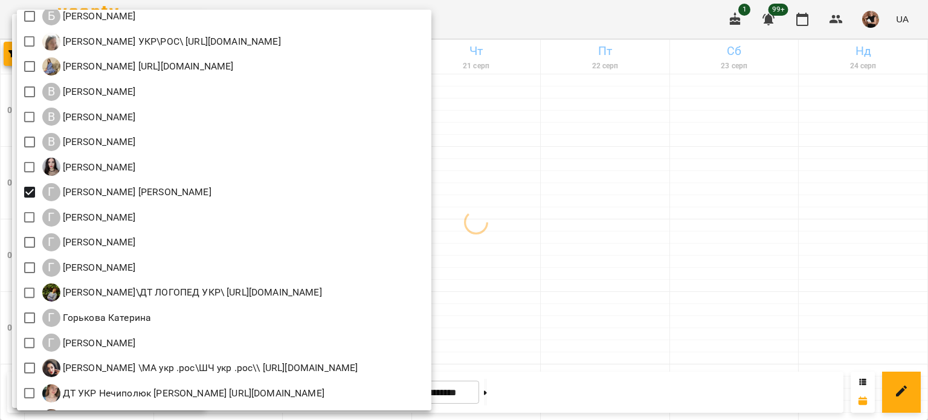
click at [736, 233] on div at bounding box center [464, 210] width 928 height 420
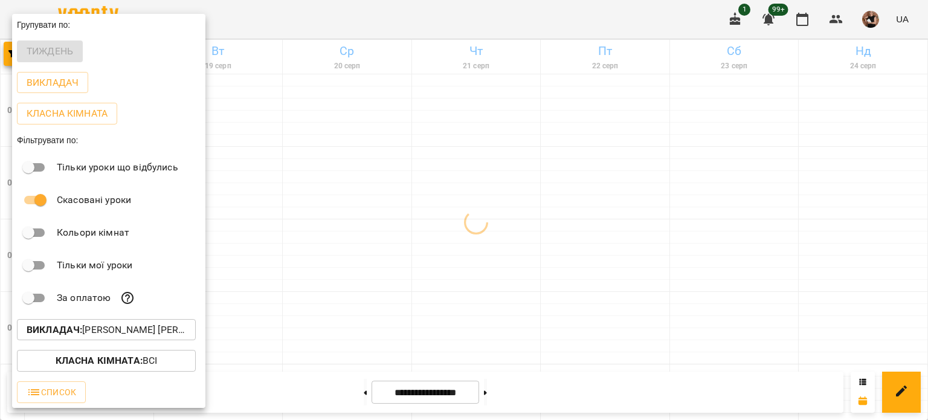
click at [722, 279] on div at bounding box center [464, 210] width 928 height 420
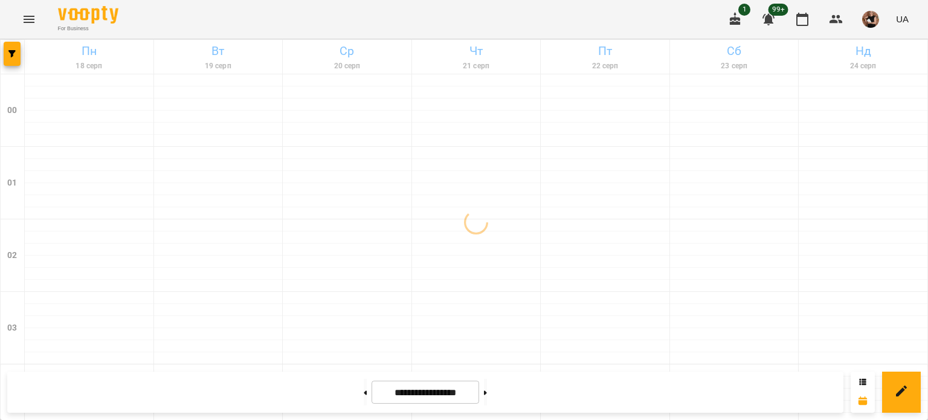
click at [711, 284] on div "Групувати по: Тиждень Викладач Класна кімната Фільтрувати по: Тільки уроки що в…" at bounding box center [464, 210] width 928 height 420
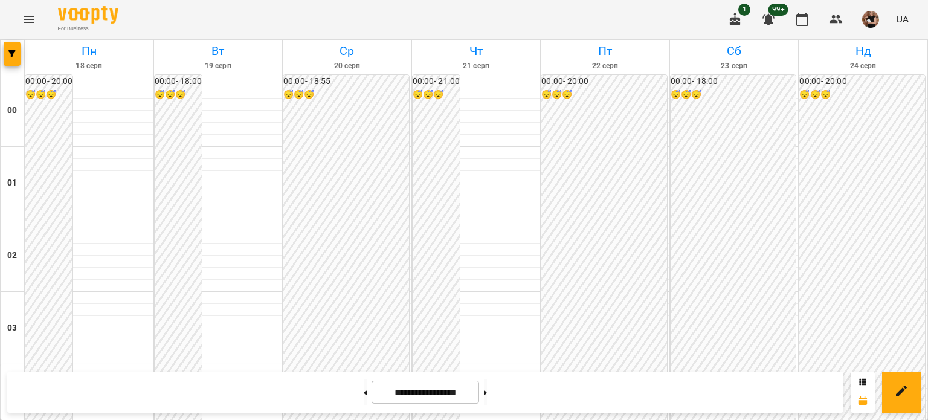
scroll to position [1327, 0]
click at [487, 393] on button at bounding box center [485, 392] width 3 height 27
type input "**********"
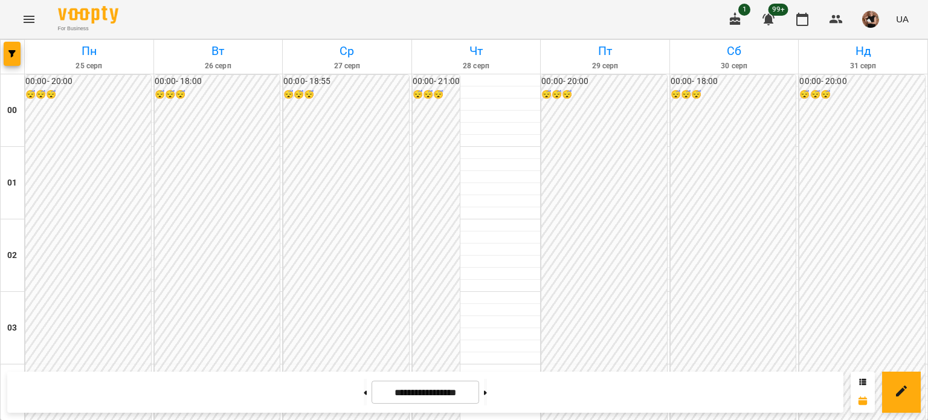
scroll to position [1266, 0]
click at [39, 20] on button "Menu" at bounding box center [28, 19] width 29 height 29
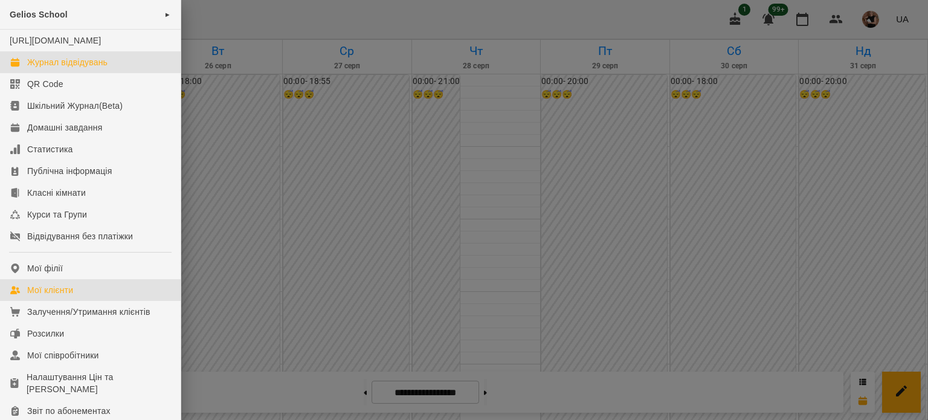
click at [64, 296] on div "Мої клієнти" at bounding box center [50, 290] width 46 height 12
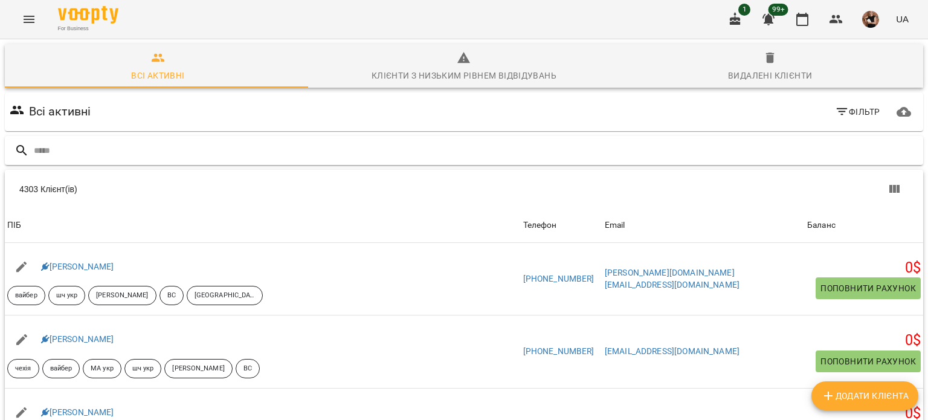
click at [57, 147] on input "text" at bounding box center [476, 151] width 884 height 20
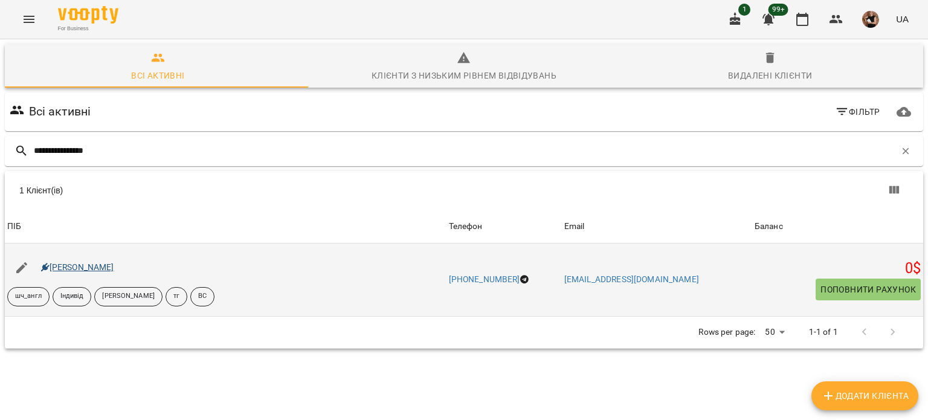
type input "**********"
click at [91, 265] on link "Данило Пентискул" at bounding box center [77, 267] width 73 height 10
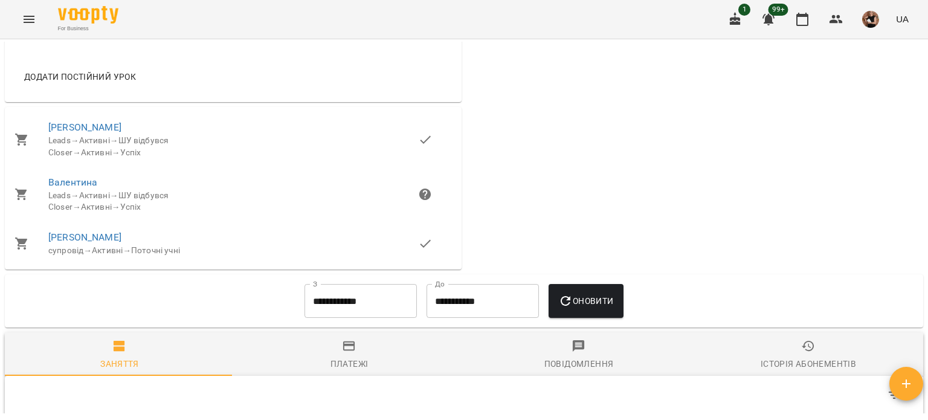
scroll to position [664, 0]
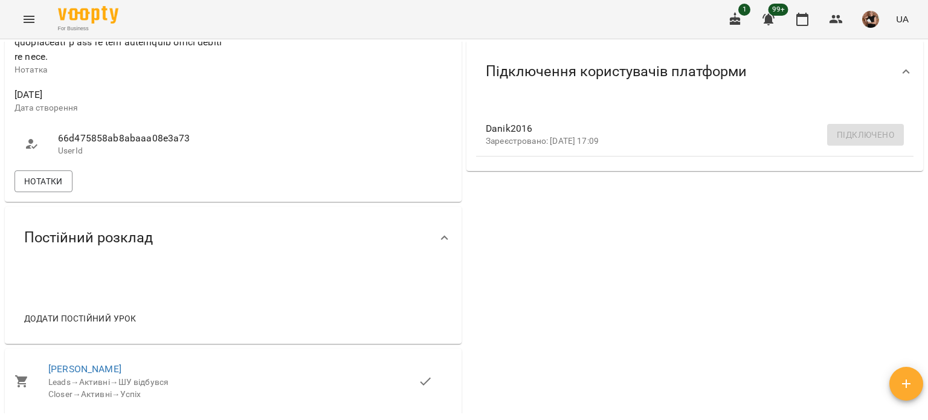
click at [443, 245] on icon at bounding box center [444, 238] width 14 height 14
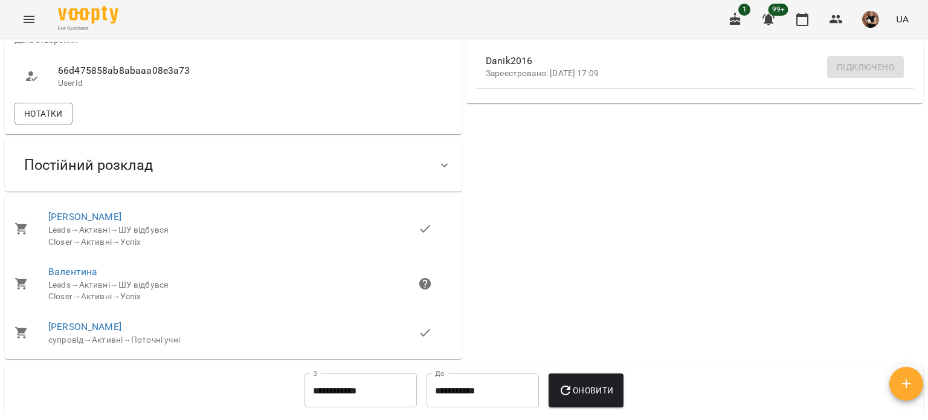
scroll to position [725, 0]
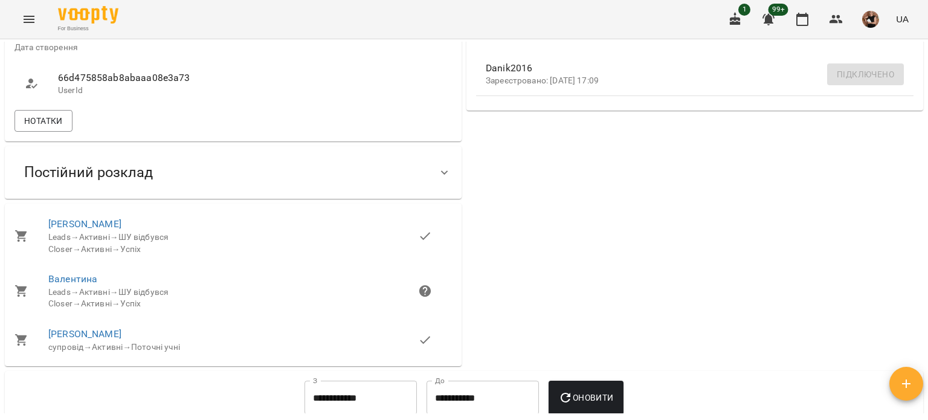
click at [437, 180] on icon at bounding box center [444, 172] width 14 height 14
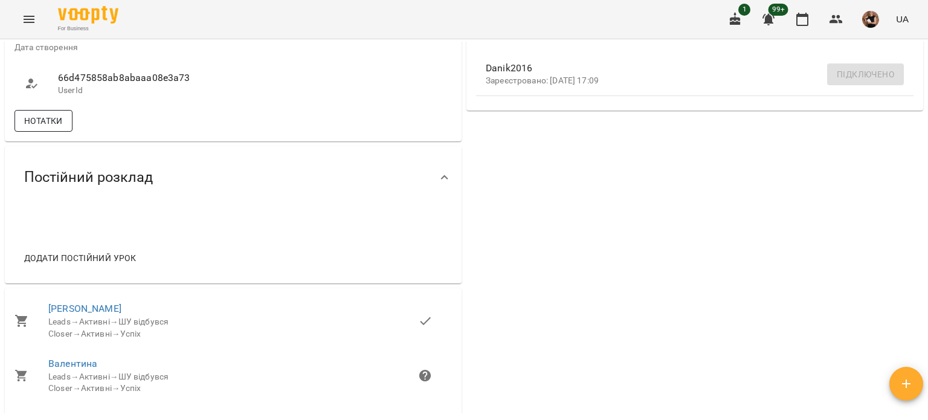
click at [62, 128] on span "Нотатки" at bounding box center [43, 121] width 39 height 14
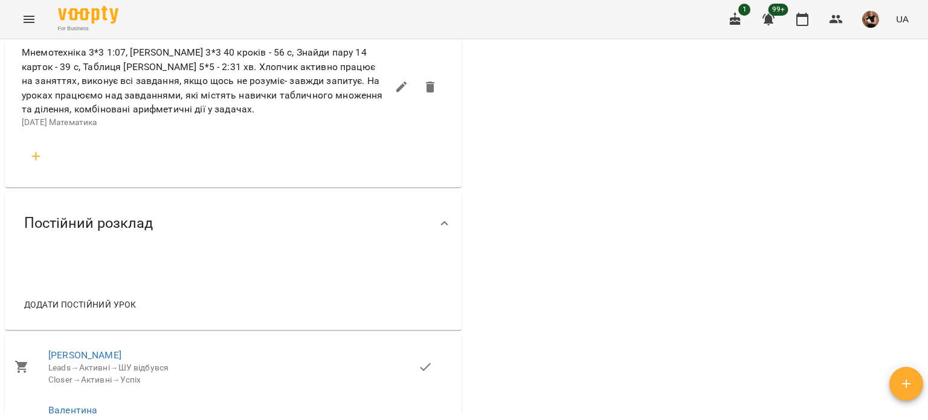
scroll to position [1631, 0]
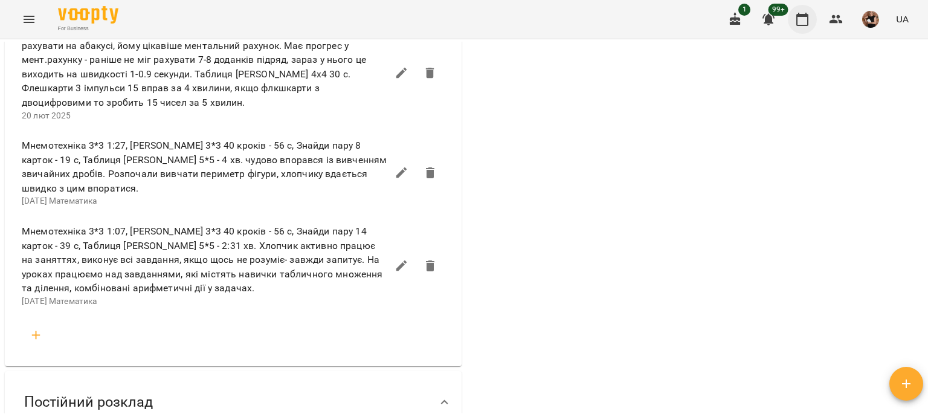
click at [803, 23] on icon "button" at bounding box center [802, 19] width 14 height 14
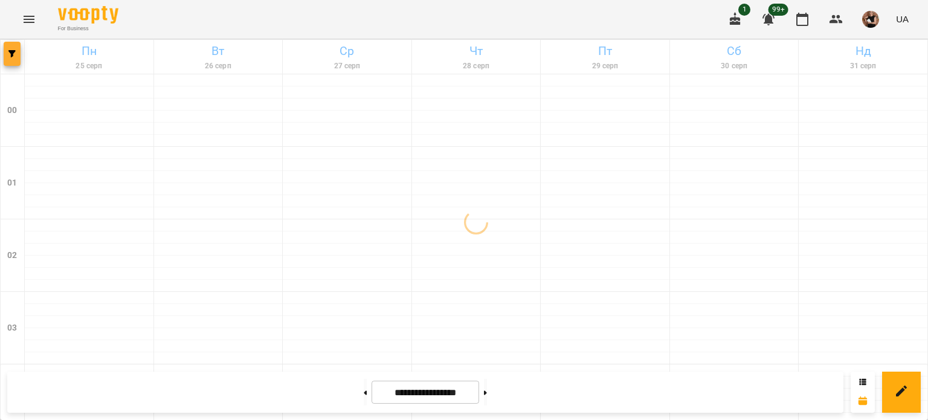
click at [16, 54] on span "button" at bounding box center [12, 53] width 17 height 7
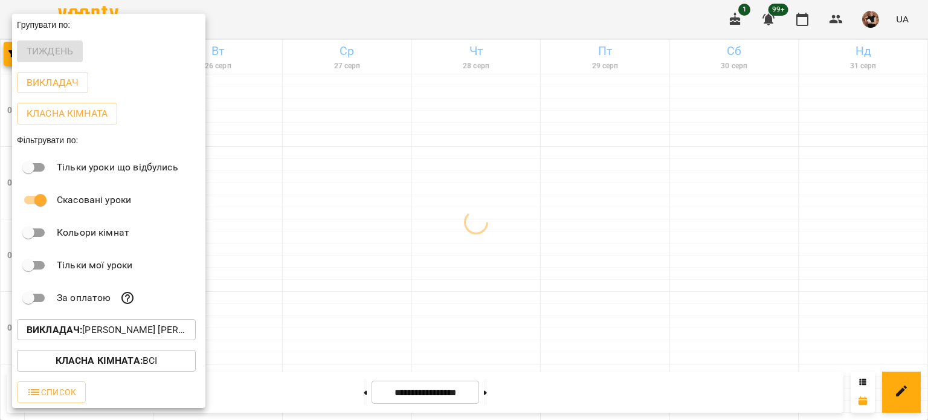
click at [117, 330] on p "Викладач : Гаврилевська Оксана" at bounding box center [106, 329] width 159 height 14
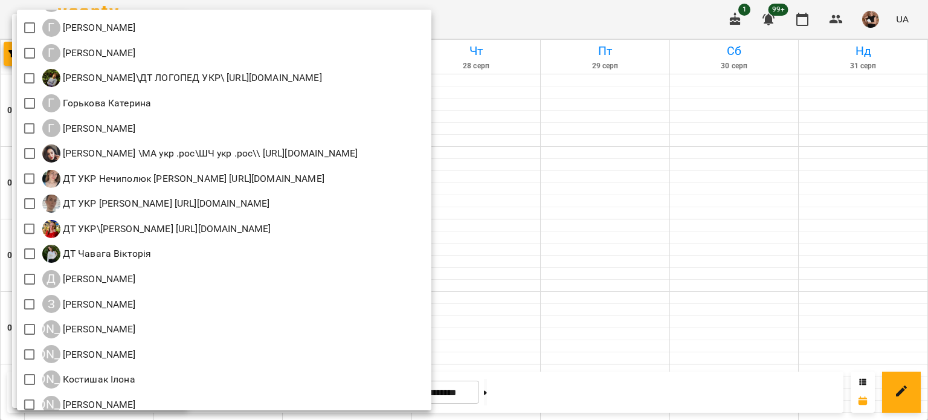
scroll to position [544, 0]
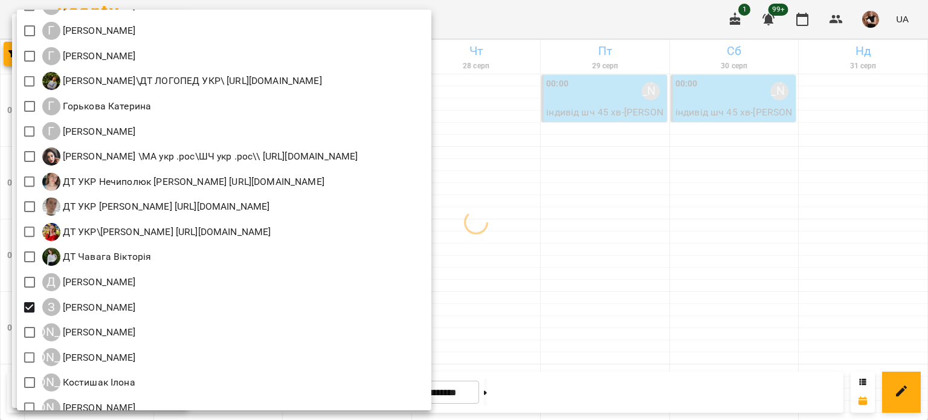
click at [711, 289] on div at bounding box center [464, 210] width 928 height 420
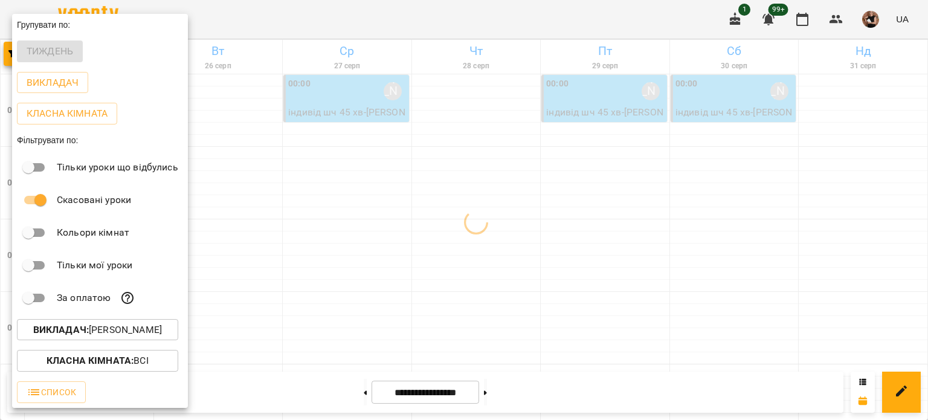
click at [711, 289] on div "Всі ДТ Бойко Юлія\укр.мов\шч \ма\укр мова\математика https://us06web.zoom.us/j/…" at bounding box center [464, 210] width 928 height 420
click at [711, 289] on div at bounding box center [464, 210] width 928 height 420
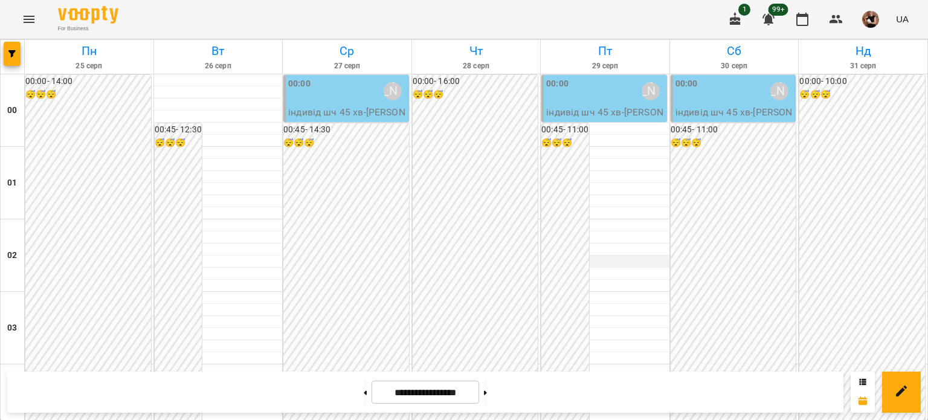
scroll to position [1448, 0]
click at [7, 59] on button "button" at bounding box center [12, 54] width 17 height 24
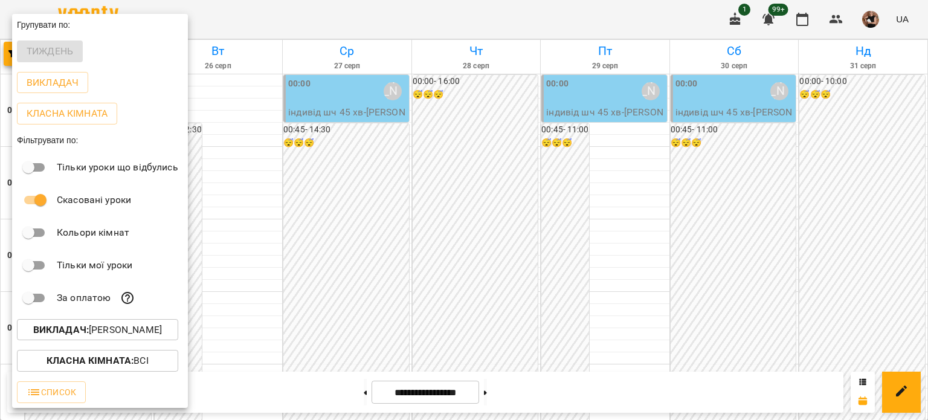
click at [57, 328] on b "Викладач :" at bounding box center [61, 329] width 56 height 11
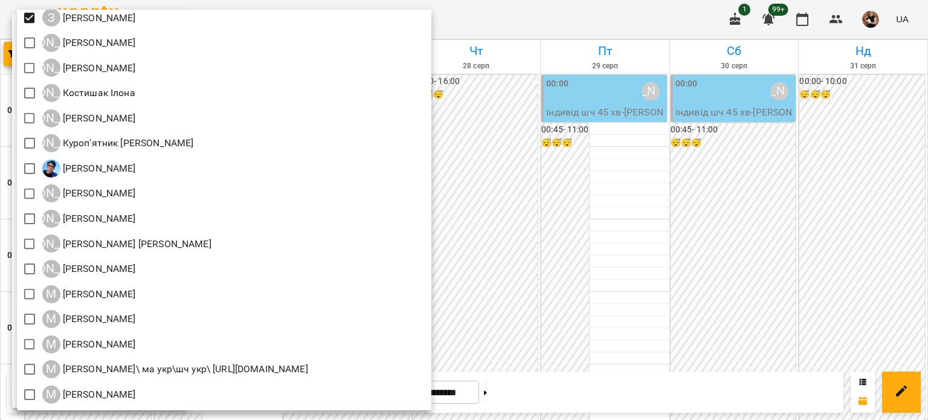
scroll to position [725, 0]
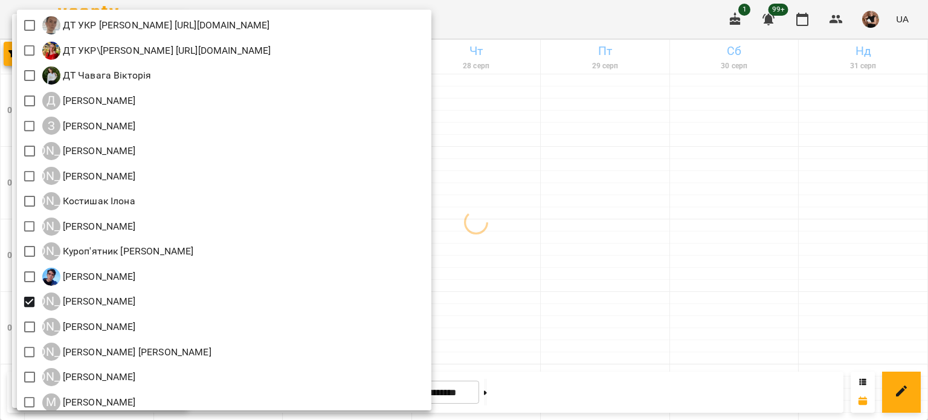
click at [729, 264] on div at bounding box center [464, 210] width 928 height 420
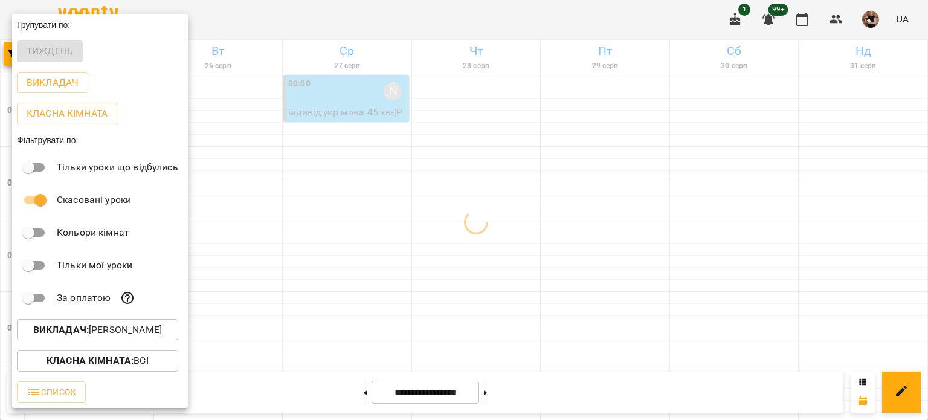
click at [729, 264] on div at bounding box center [464, 210] width 928 height 420
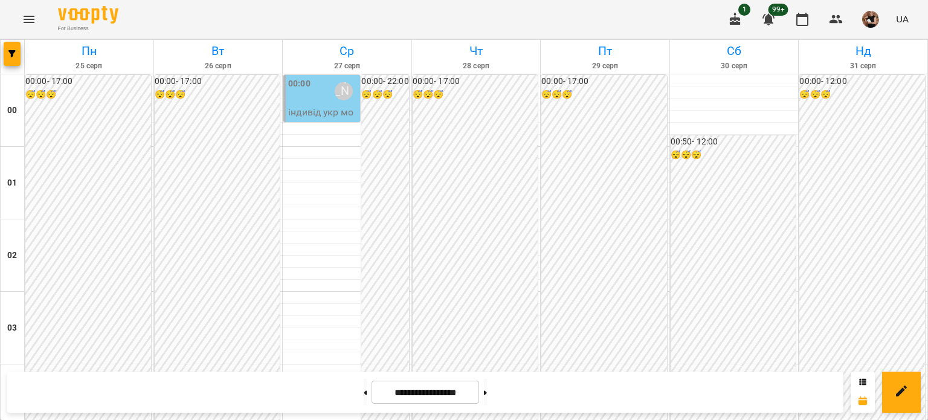
scroll to position [1448, 0]
click at [7, 50] on button "button" at bounding box center [12, 54] width 17 height 24
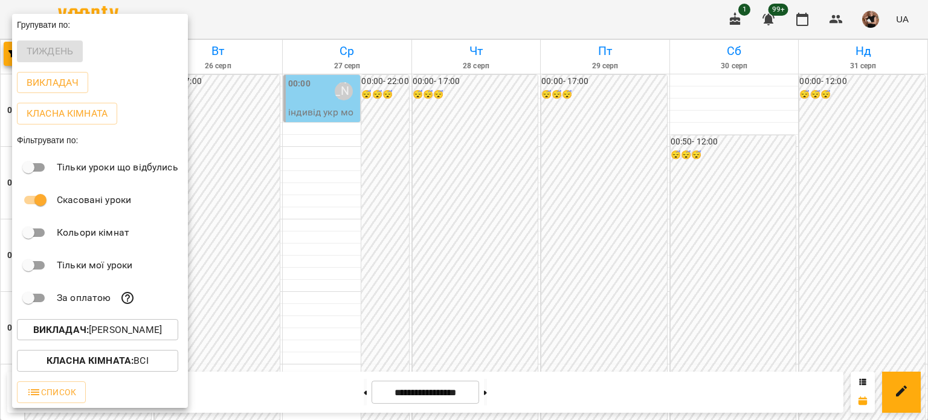
click at [111, 327] on p "Викладач : Литвин Галина" at bounding box center [97, 329] width 129 height 14
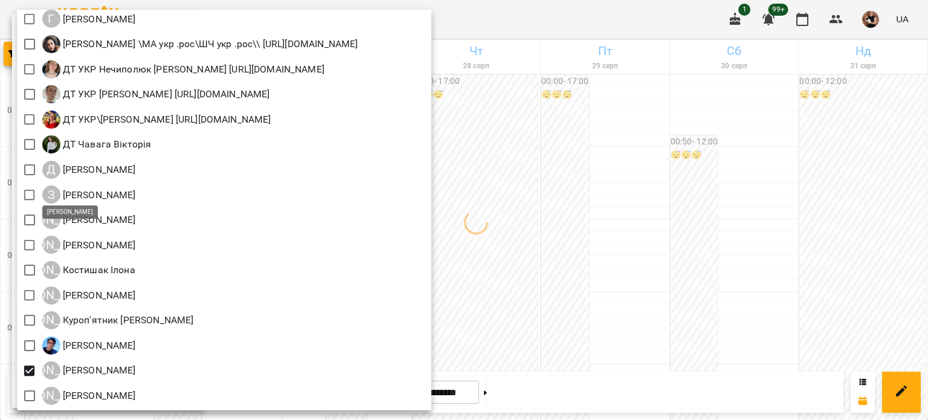
scroll to position [785, 0]
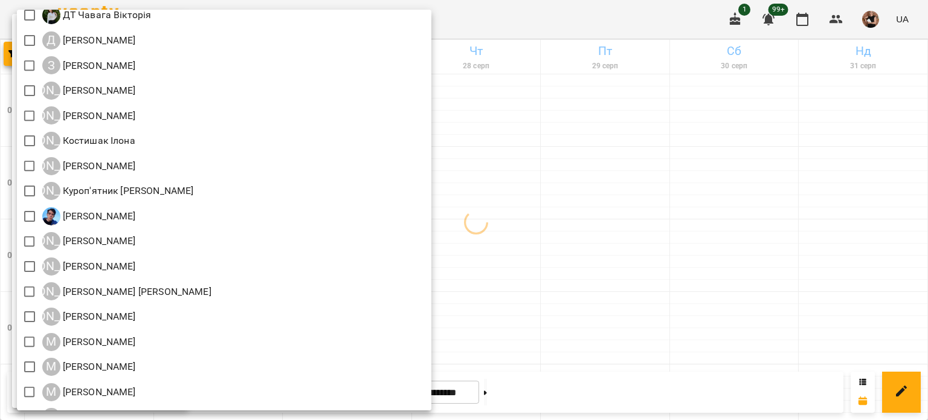
click at [787, 292] on div at bounding box center [464, 210] width 928 height 420
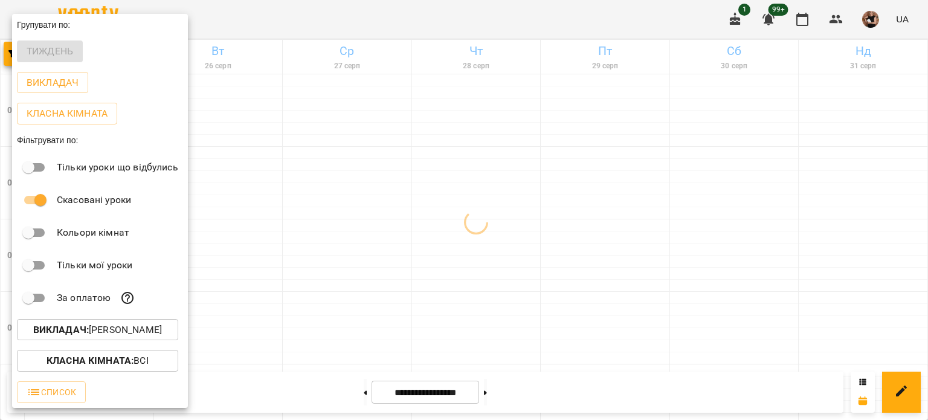
click at [568, 301] on div at bounding box center [464, 210] width 928 height 420
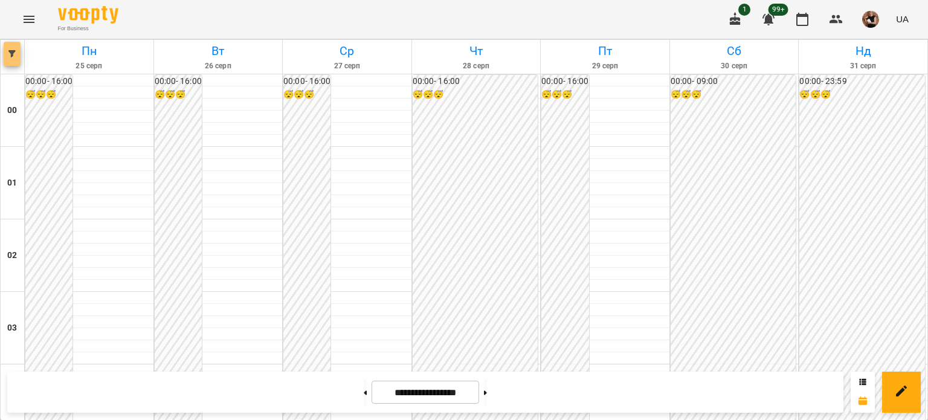
click at [17, 58] on button "button" at bounding box center [12, 54] width 17 height 24
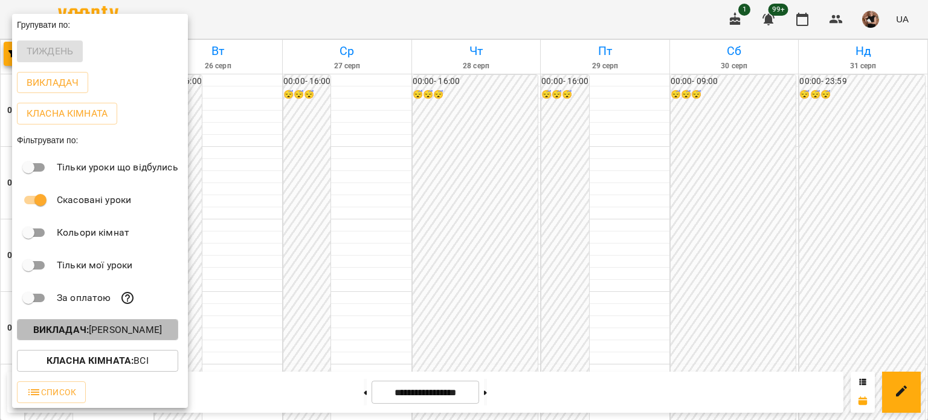
click at [79, 335] on b "Викладач :" at bounding box center [61, 329] width 56 height 11
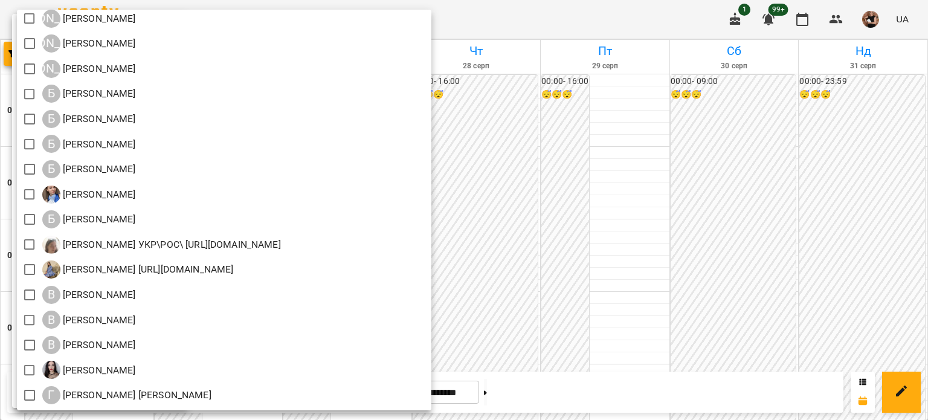
scroll to position [0, 0]
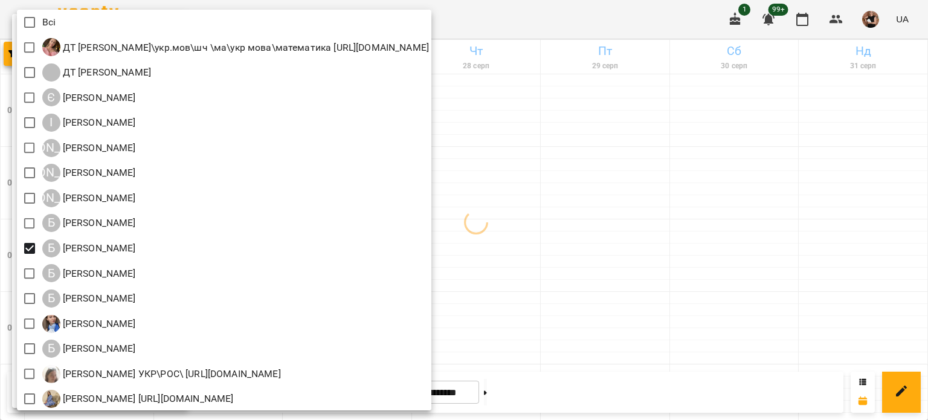
click at [613, 263] on div at bounding box center [464, 210] width 928 height 420
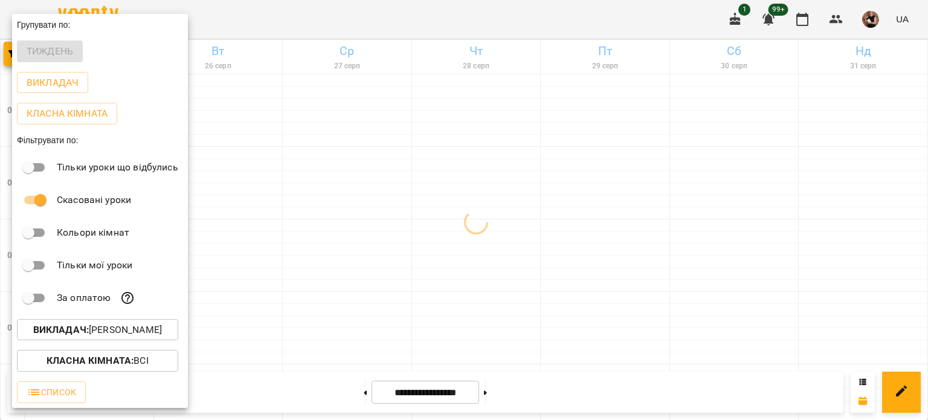
click at [612, 263] on div "Всі ДТ Бойко Юлія\укр.мов\шч \ма\укр мова\математика https://us06web.zoom.us/j/…" at bounding box center [464, 210] width 928 height 420
click at [612, 263] on div at bounding box center [464, 210] width 928 height 420
